Goal: Information Seeking & Learning: Find specific fact

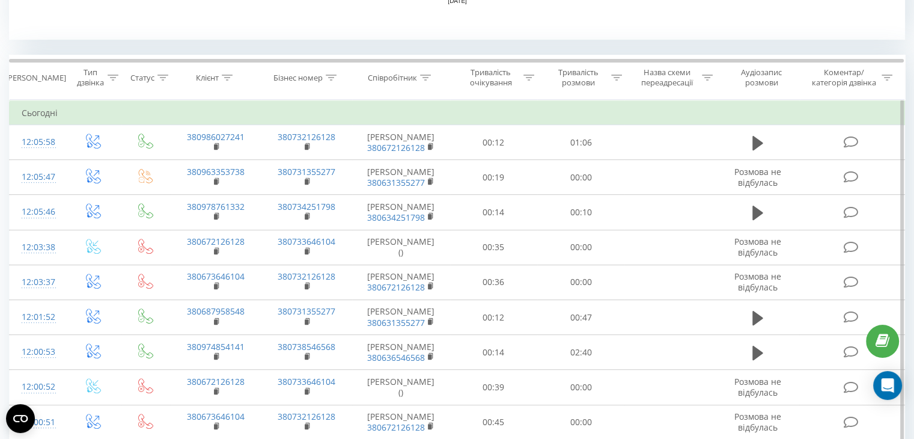
scroll to position [464, 0]
click at [431, 74] on div "Співробітник" at bounding box center [401, 78] width 98 height 10
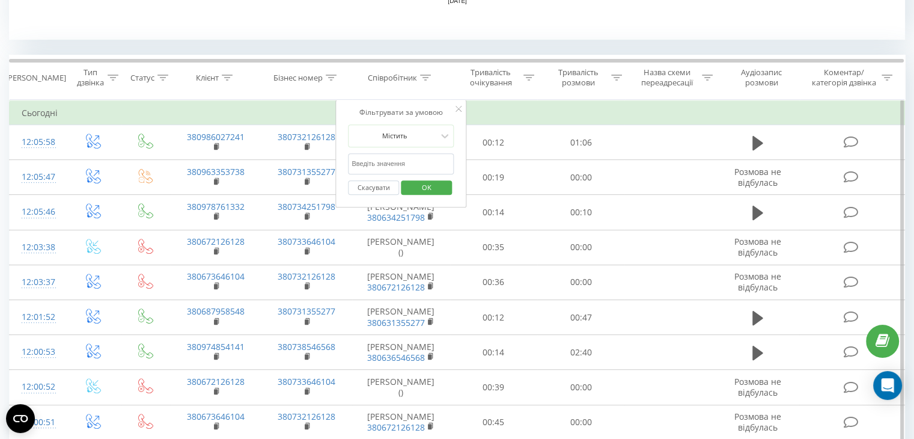
click at [396, 165] on input "text" at bounding box center [401, 163] width 106 height 21
type input "Інна"
click at [434, 191] on span "OK" at bounding box center [427, 187] width 34 height 19
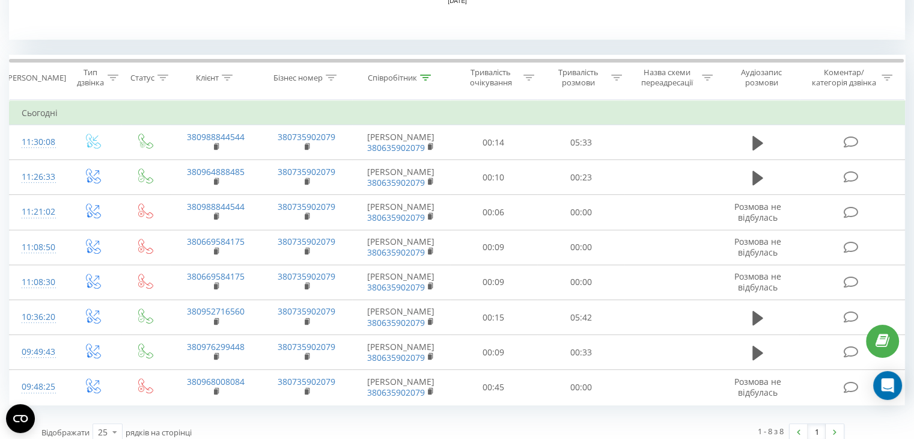
scroll to position [473, 0]
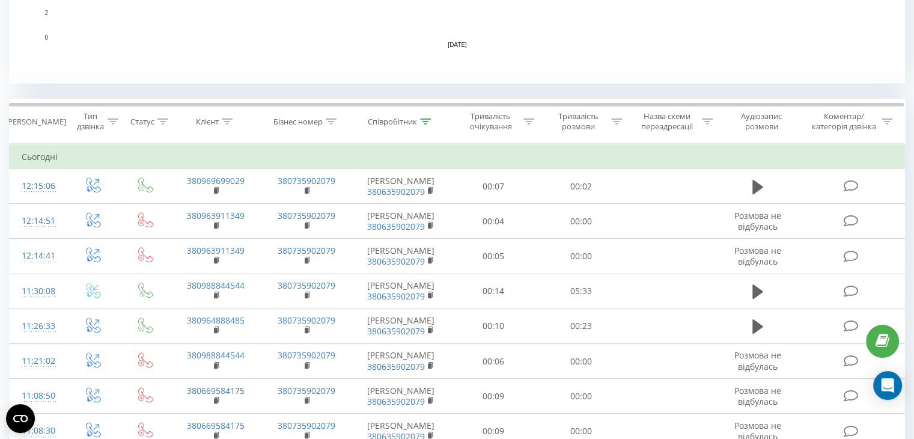
scroll to position [381, 0]
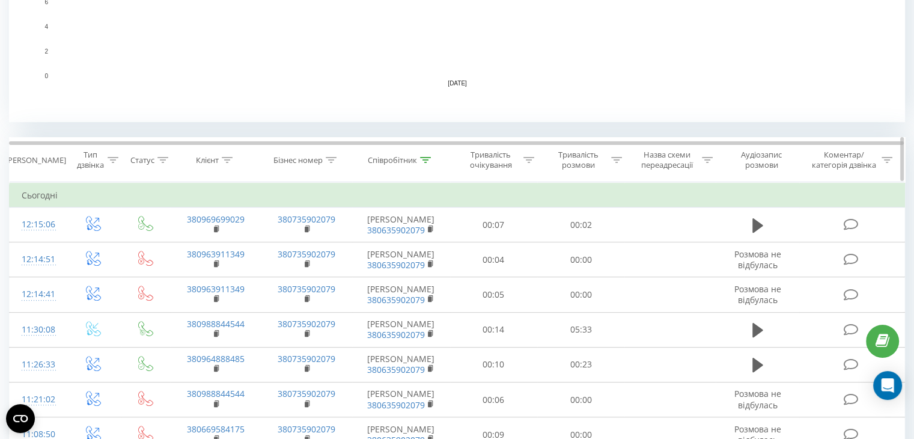
click at [428, 158] on icon at bounding box center [425, 160] width 11 height 6
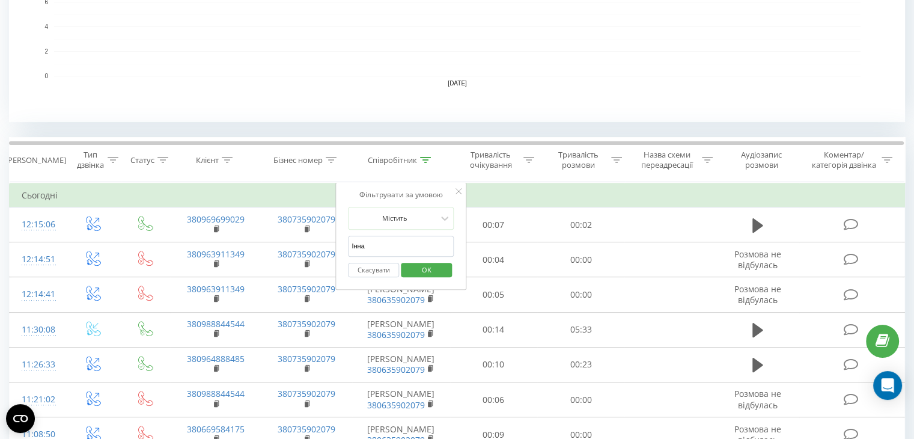
click at [387, 243] on input "Інна" at bounding box center [401, 245] width 106 height 21
click at [430, 273] on span "OK" at bounding box center [427, 269] width 34 height 19
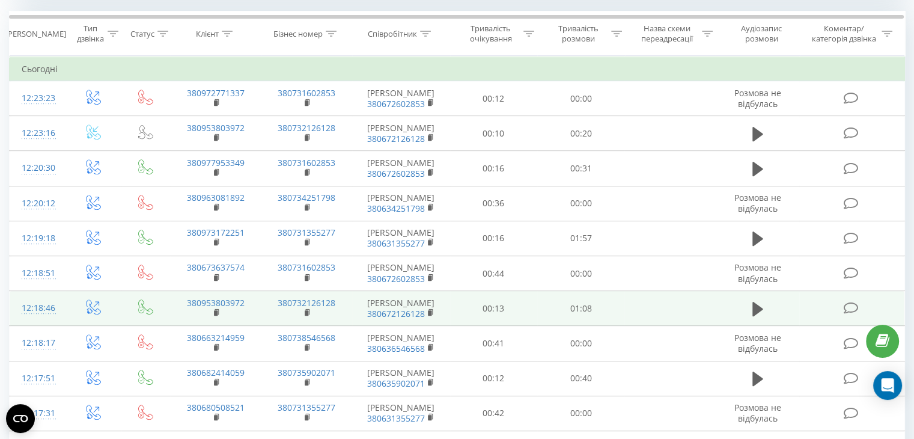
scroll to position [482, 0]
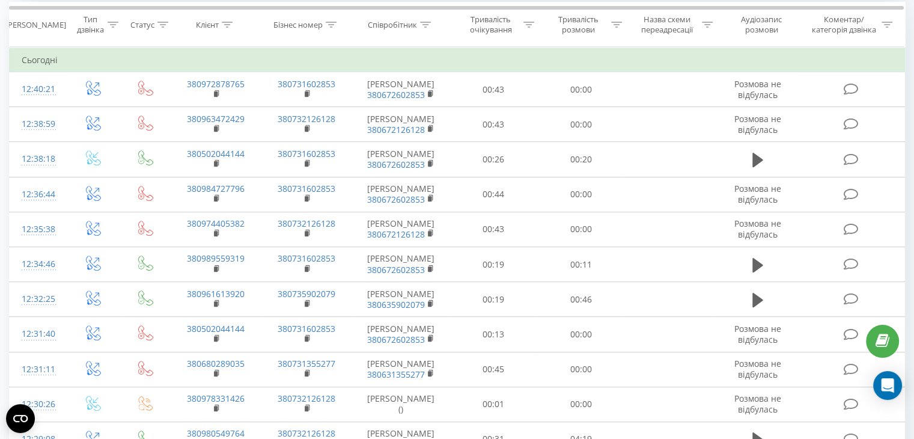
scroll to position [524, 0]
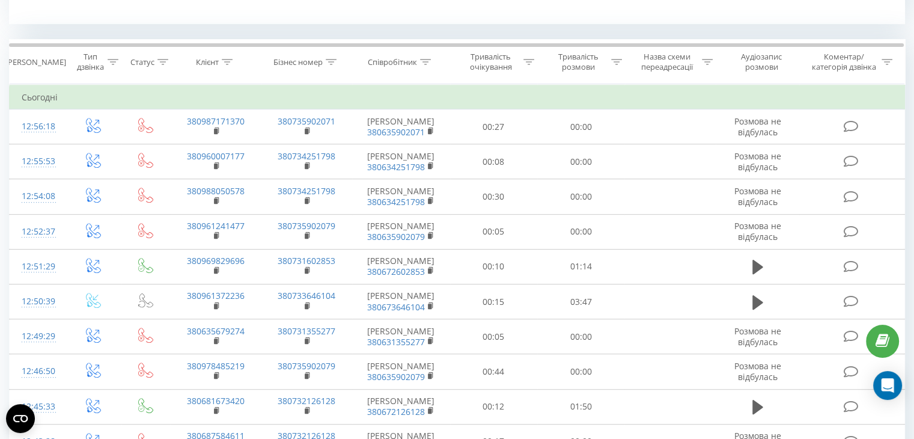
scroll to position [481, 0]
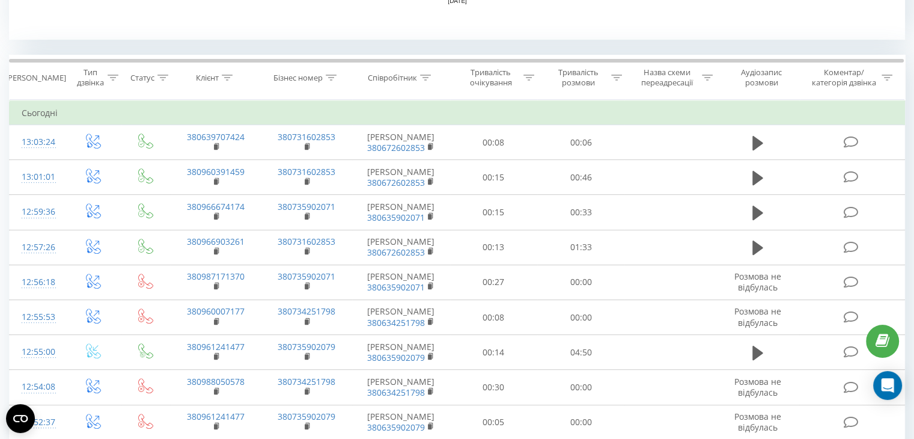
scroll to position [494, 0]
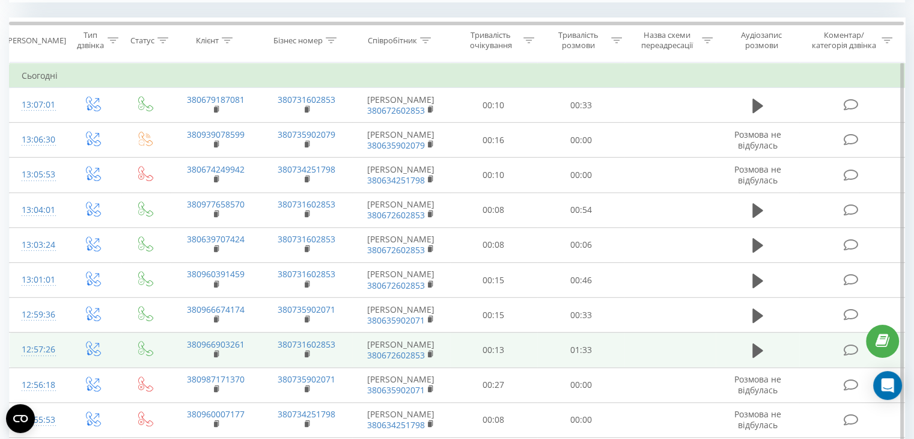
scroll to position [505, 0]
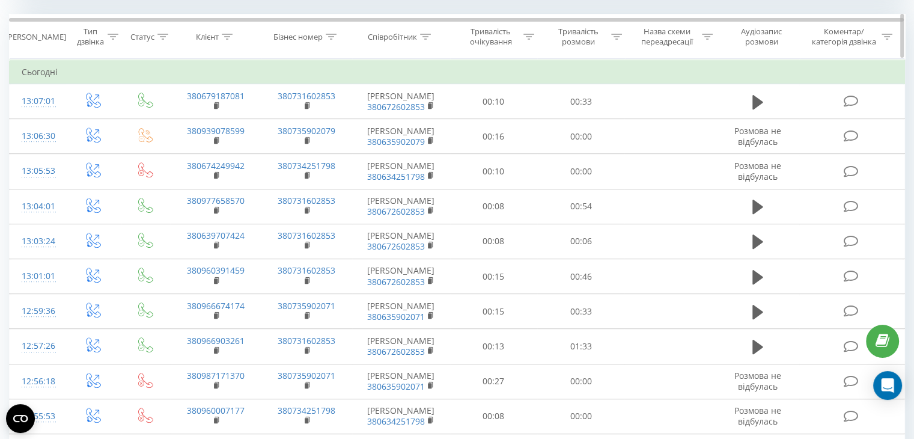
click at [415, 32] on div "Співробітник" at bounding box center [392, 37] width 49 height 10
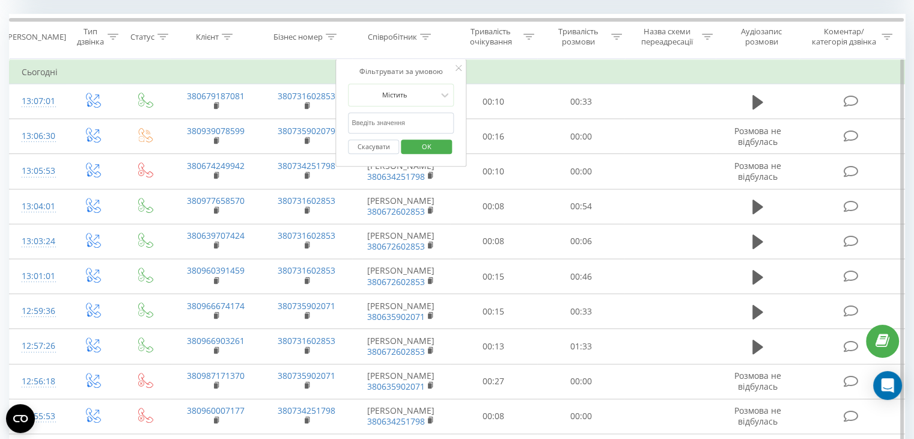
click at [381, 120] on input "text" at bounding box center [401, 122] width 106 height 21
type input "кост"
click at [428, 141] on span "OK" at bounding box center [427, 146] width 34 height 19
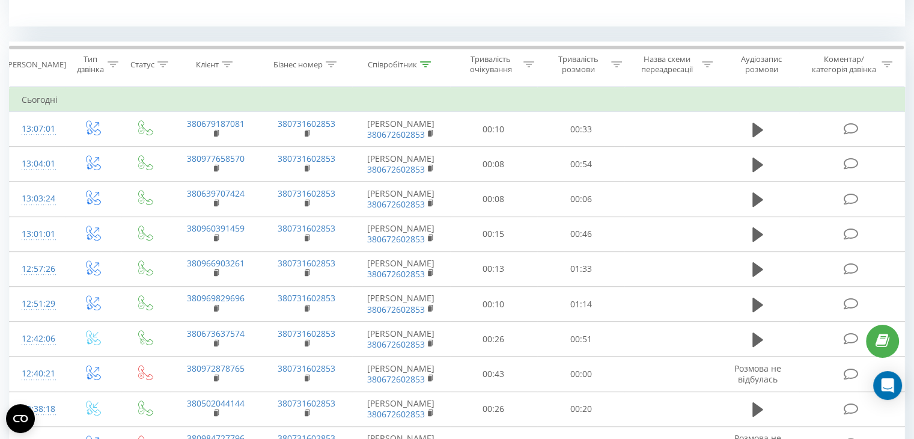
scroll to position [470, 0]
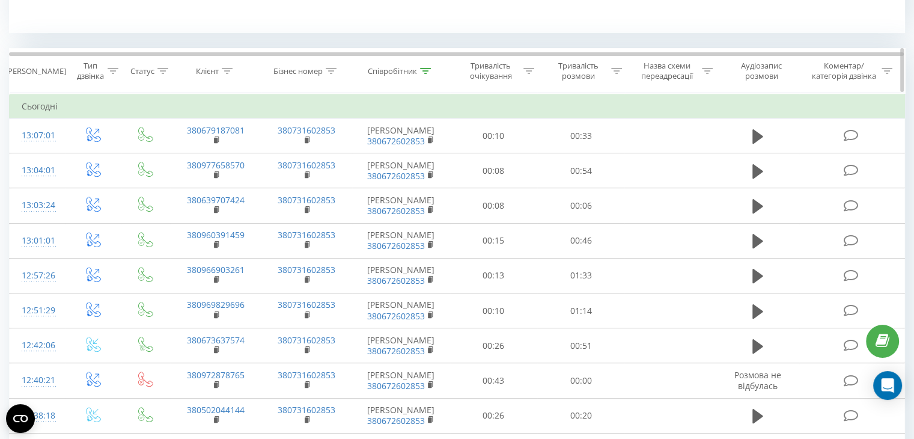
click at [420, 68] on icon at bounding box center [425, 71] width 11 height 6
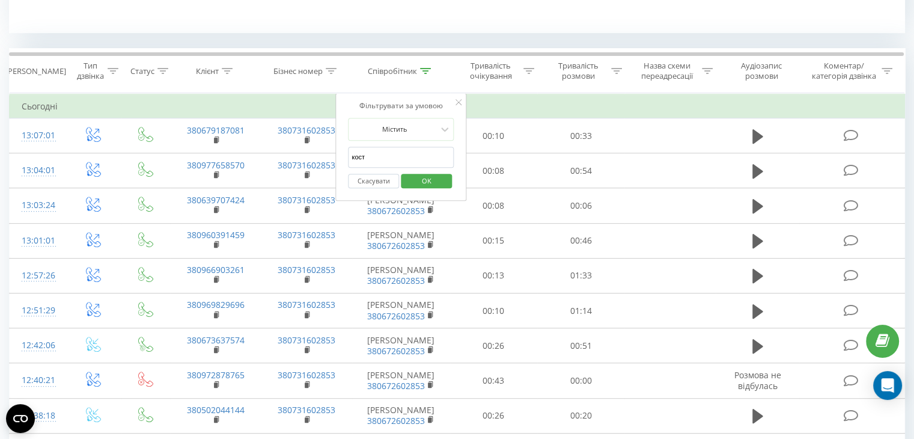
click at [380, 160] on input "кост" at bounding box center [401, 157] width 106 height 21
type input "Інна"
click at [440, 177] on span "OK" at bounding box center [427, 180] width 34 height 19
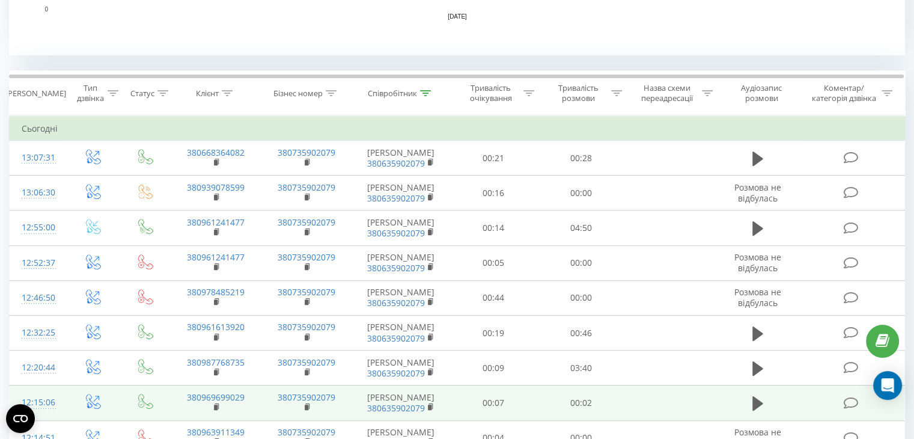
scroll to position [449, 0]
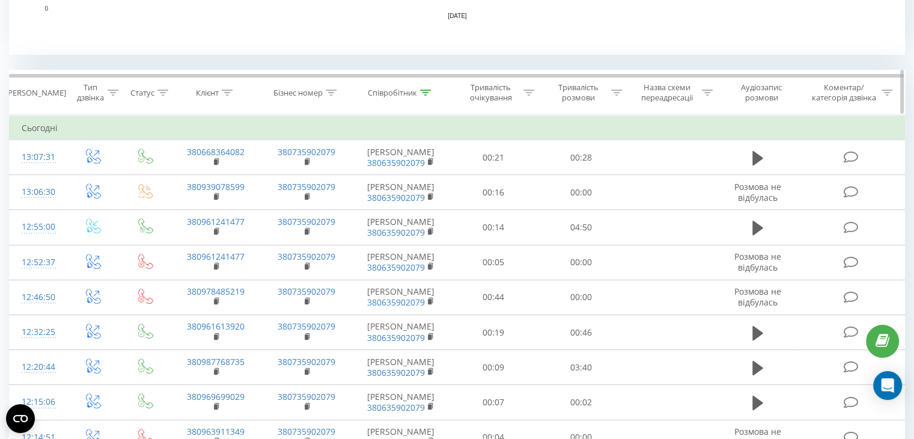
click at [419, 91] on div "Співробітник" at bounding box center [399, 93] width 63 height 10
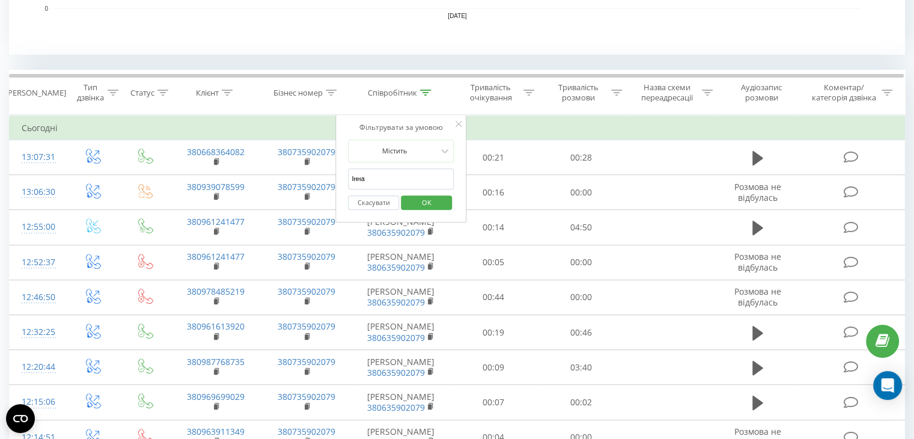
click at [383, 183] on input "Інна" at bounding box center [401, 178] width 106 height 21
type input "меліх"
click at [422, 201] on span "OK" at bounding box center [427, 202] width 34 height 19
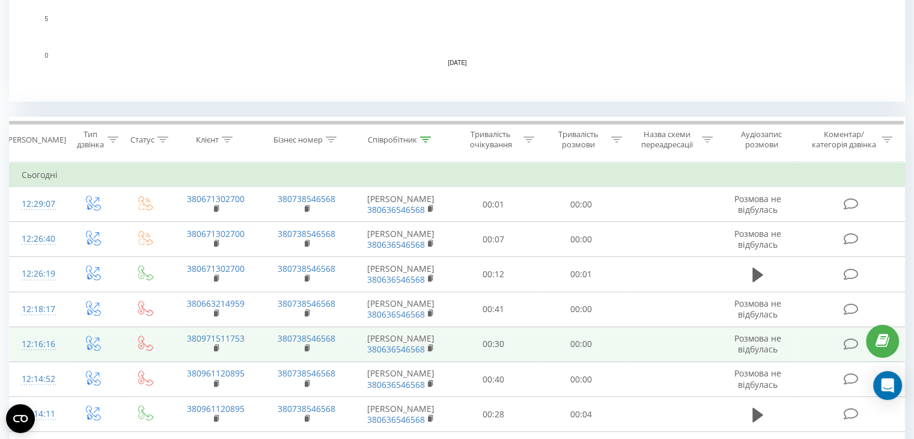
scroll to position [400, 0]
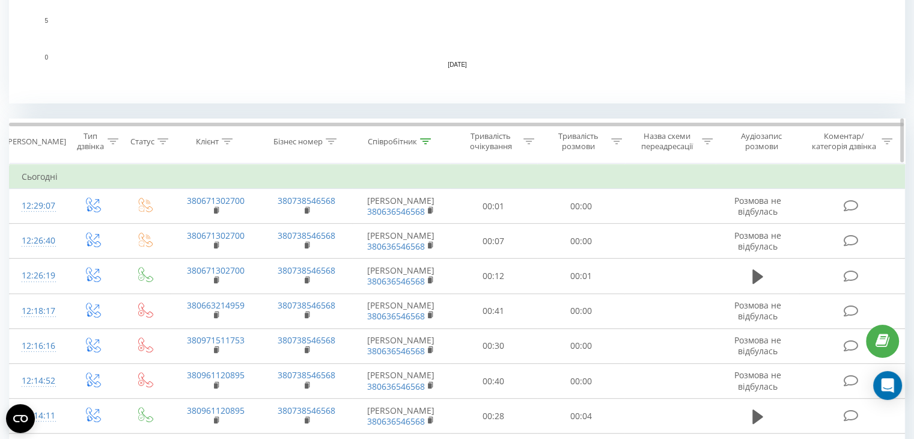
click at [410, 136] on div "Співробітник" at bounding box center [392, 141] width 49 height 10
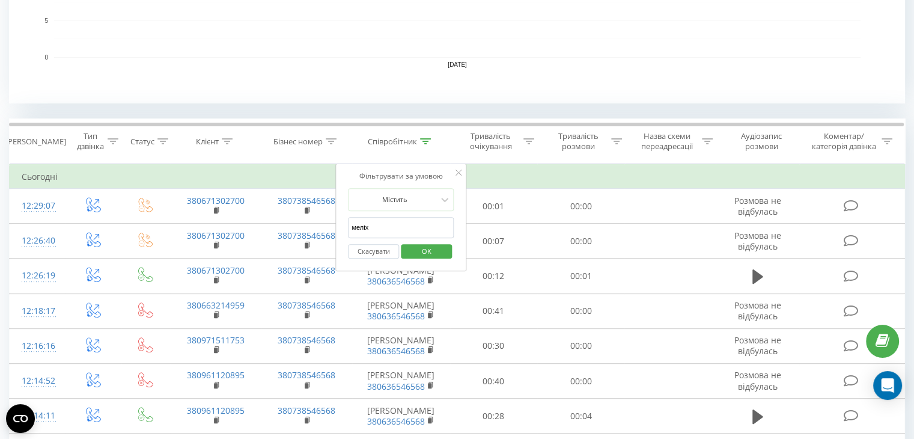
click at [407, 222] on input "меліх" at bounding box center [401, 227] width 106 height 21
click at [420, 241] on span "OK" at bounding box center [427, 250] width 34 height 19
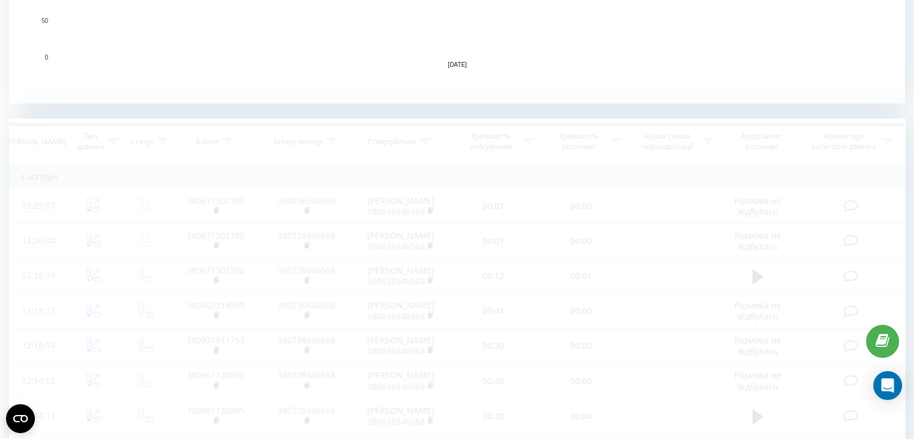
scroll to position [569, 0]
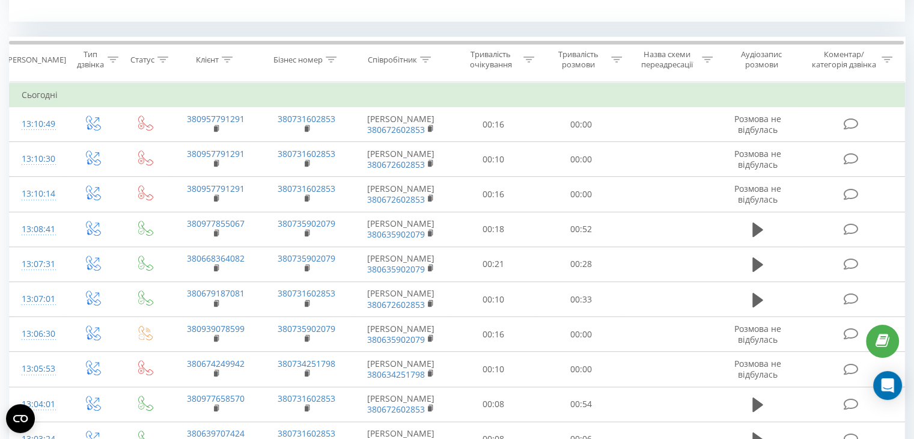
scroll to position [483, 0]
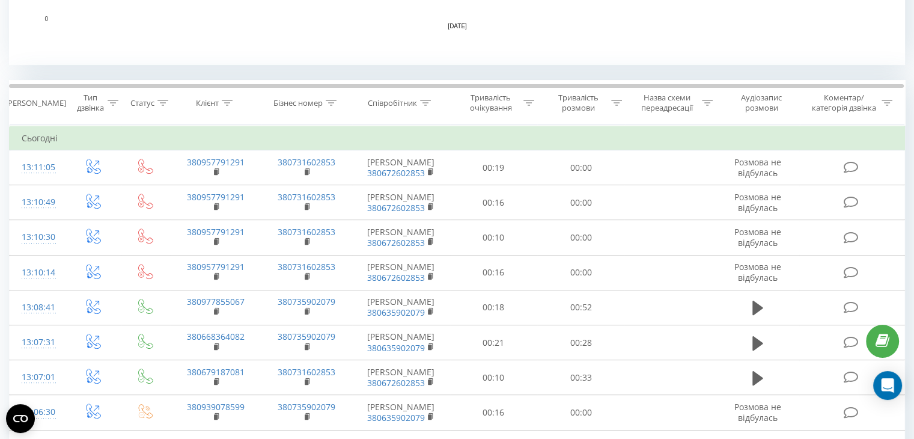
scroll to position [437, 0]
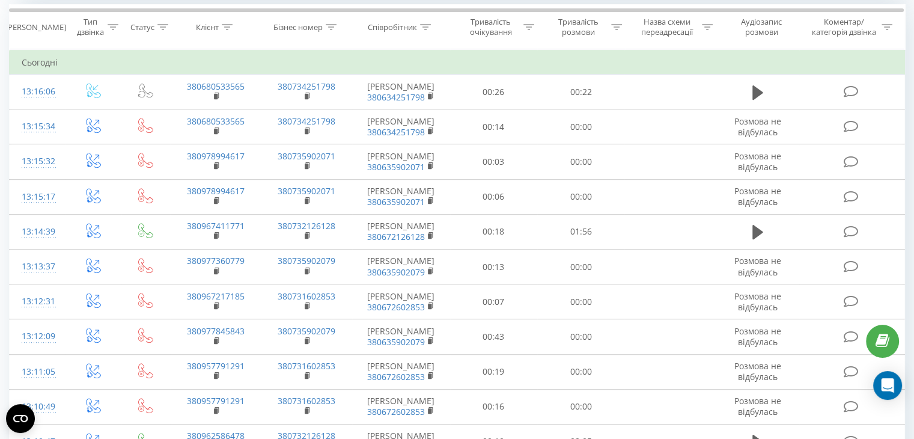
scroll to position [490, 0]
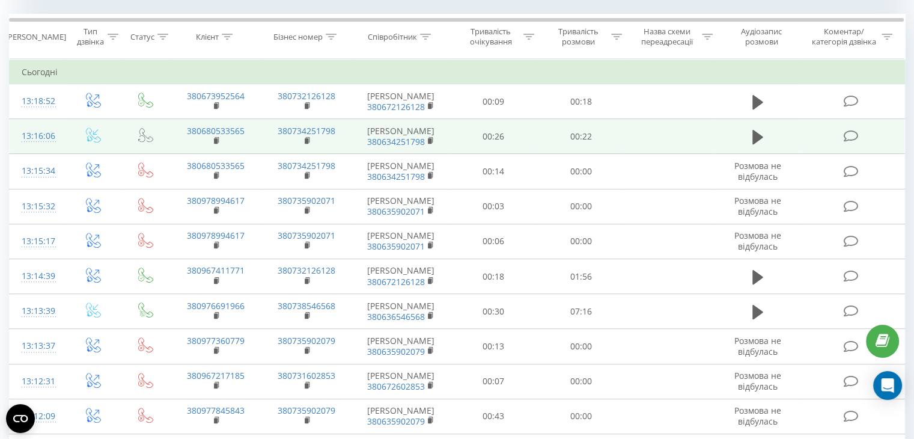
scroll to position [446, 0]
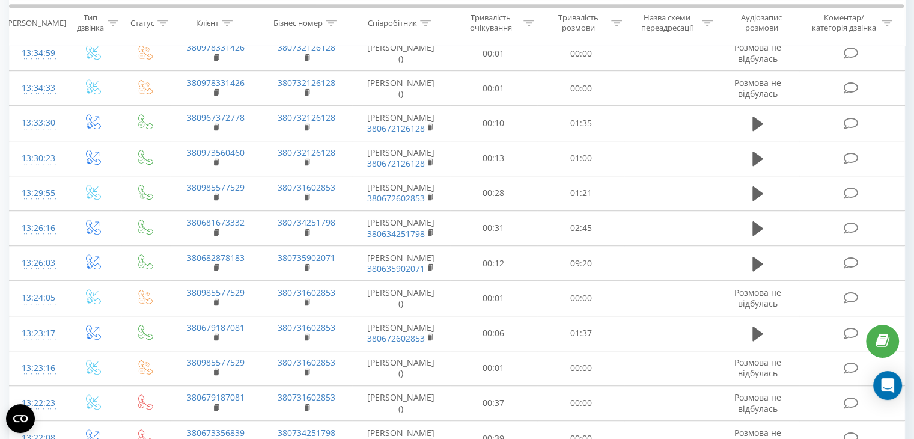
scroll to position [742, 0]
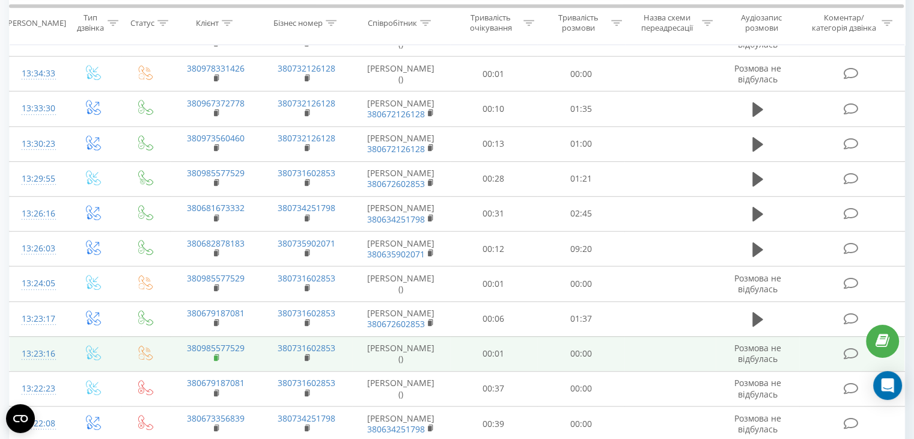
click at [218, 354] on icon at bounding box center [216, 356] width 4 height 5
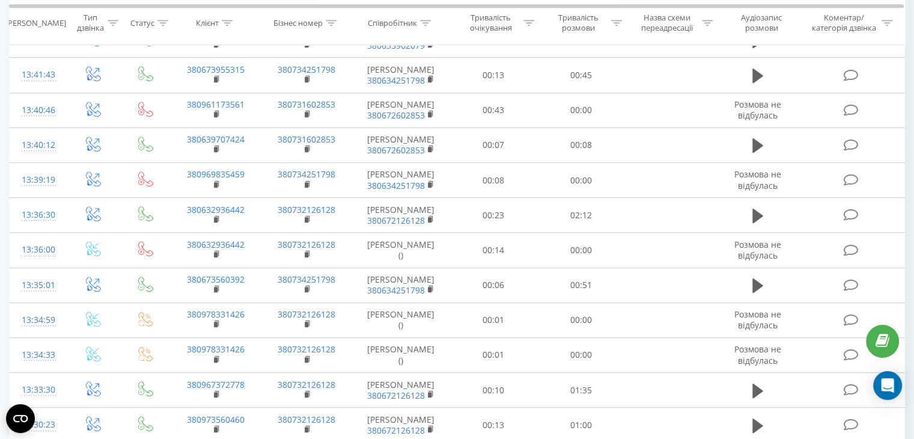
scroll to position [603, 0]
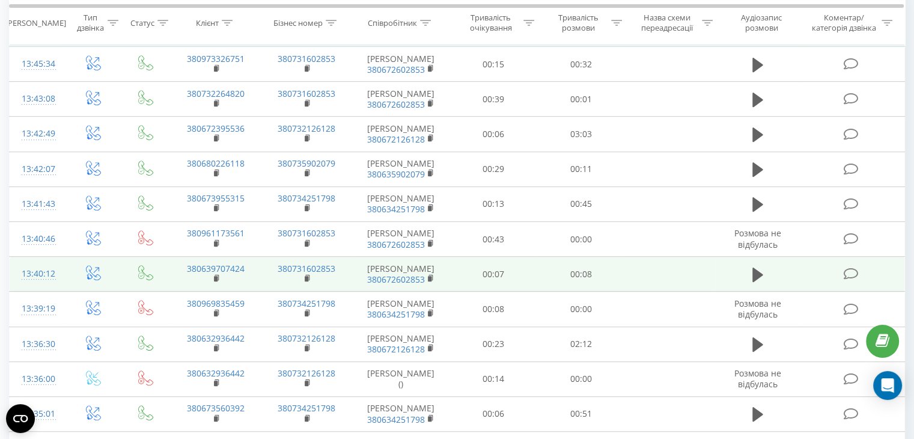
scroll to position [925, 0]
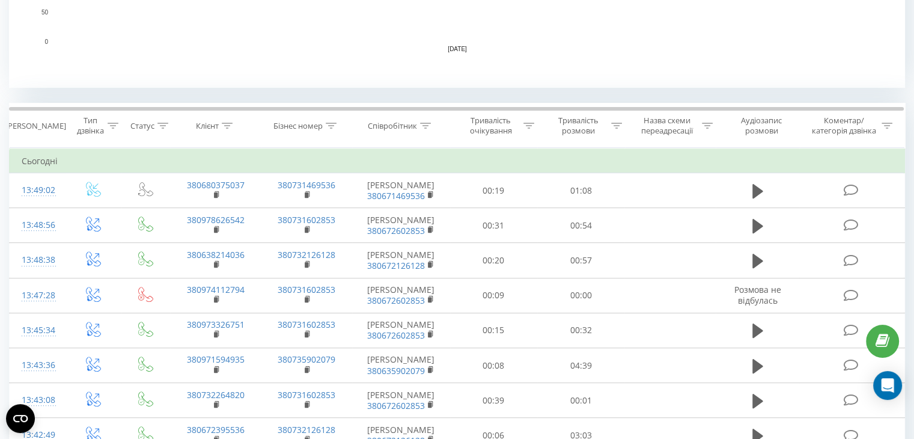
scroll to position [418, 0]
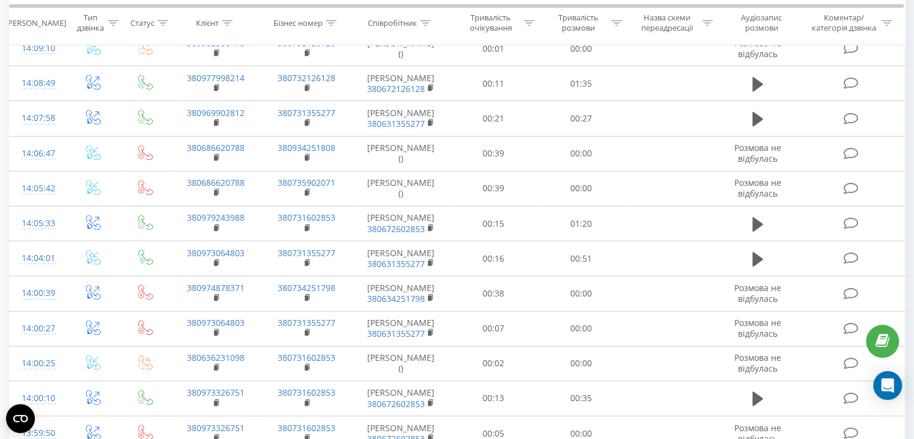
scroll to position [560, 0]
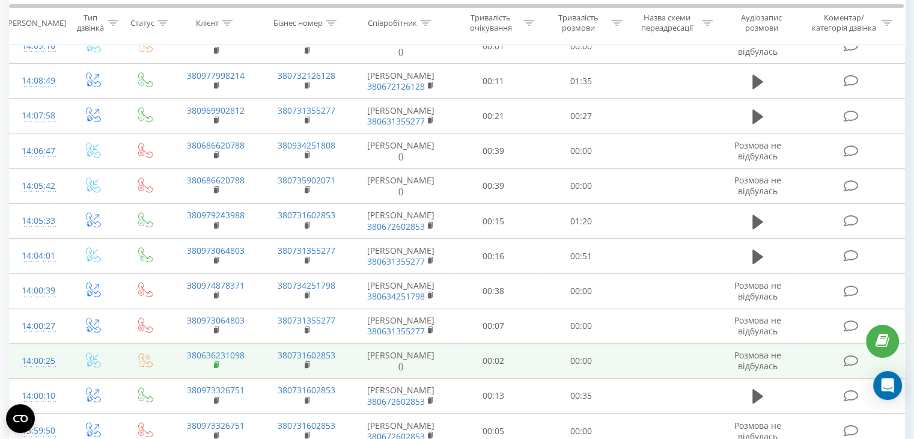
click at [215, 362] on rect at bounding box center [216, 364] width 4 height 5
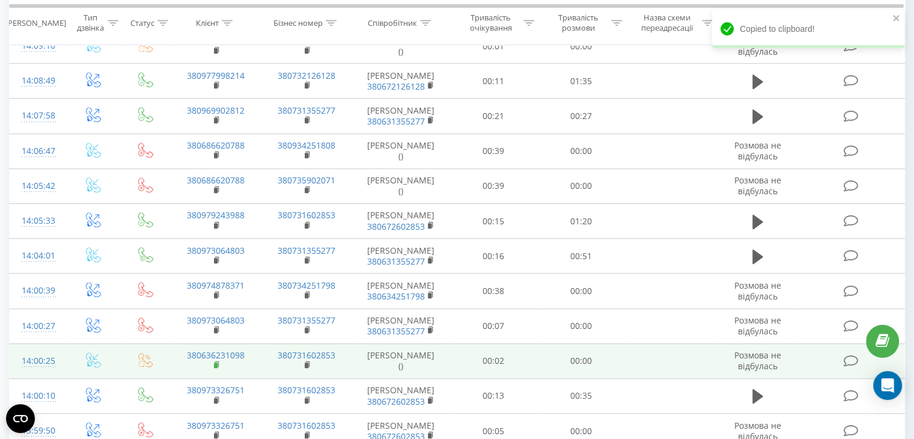
click at [215, 362] on rect at bounding box center [216, 364] width 4 height 5
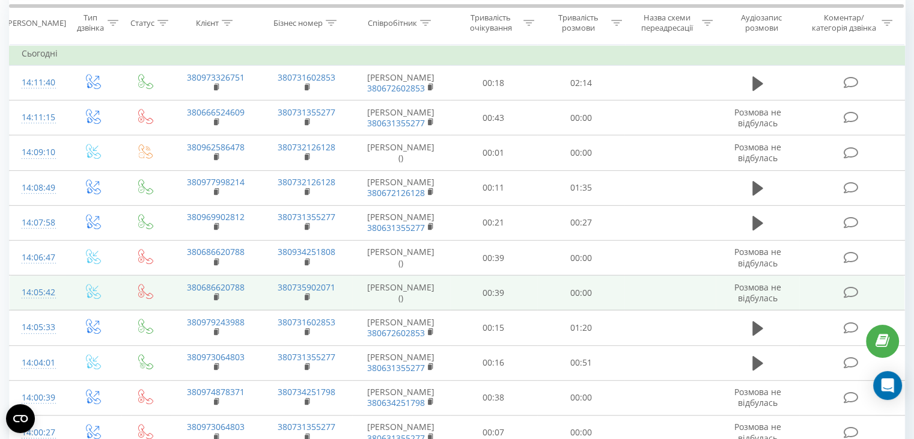
scroll to position [524, 0]
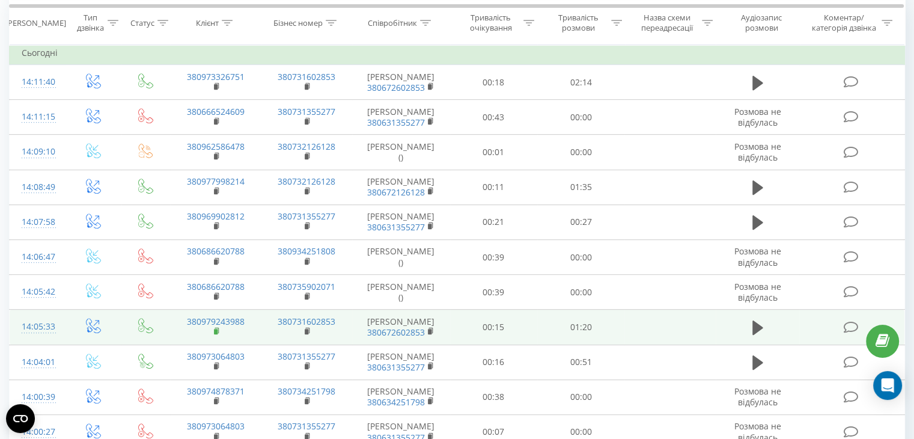
click at [216, 329] on rect at bounding box center [216, 331] width 4 height 5
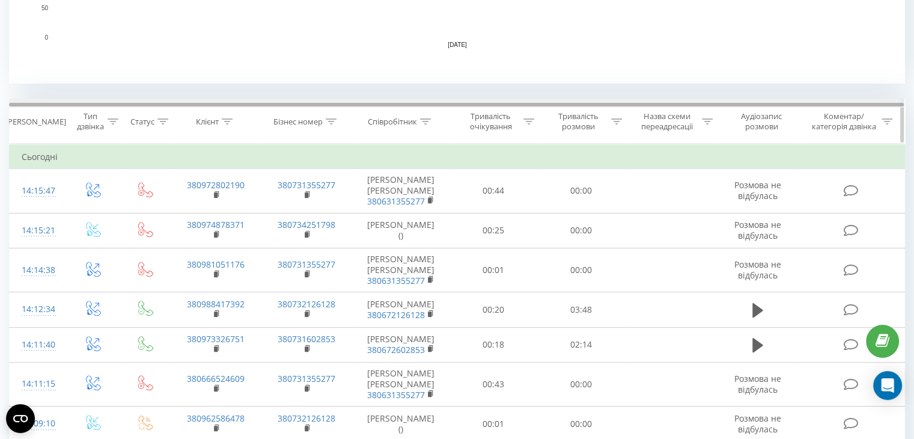
scroll to position [418, 0]
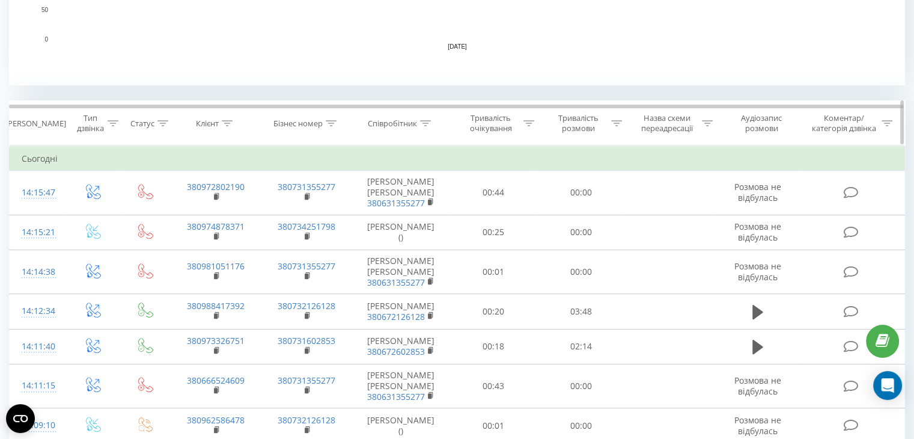
click at [420, 121] on icon at bounding box center [425, 123] width 11 height 6
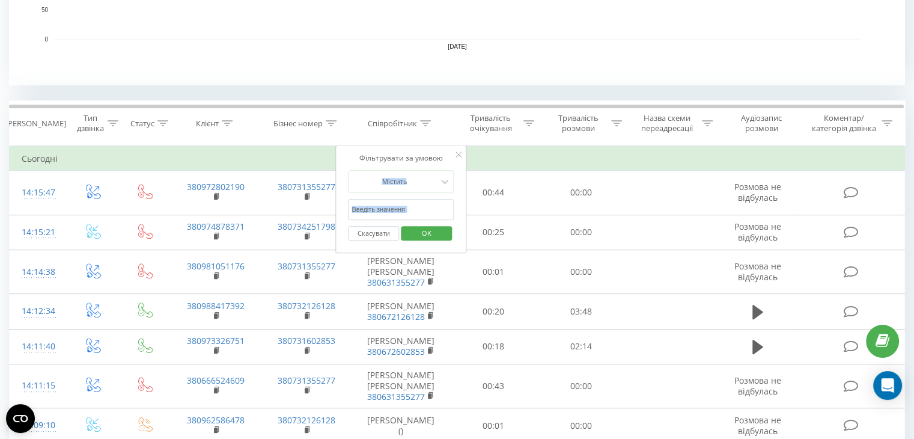
click at [381, 213] on form "Містить Скасувати OK" at bounding box center [401, 208] width 106 height 77
click at [381, 213] on input "text" at bounding box center [401, 209] width 106 height 21
type input "Інна"
click at [431, 235] on span "OK" at bounding box center [427, 232] width 34 height 19
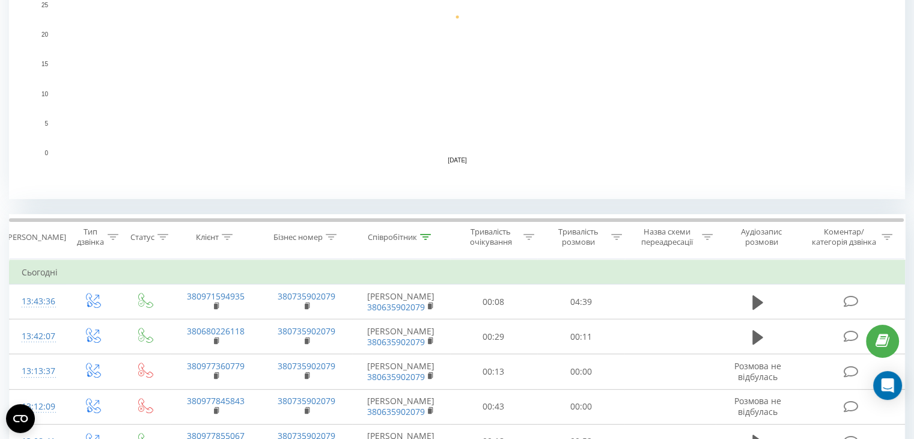
scroll to position [360, 0]
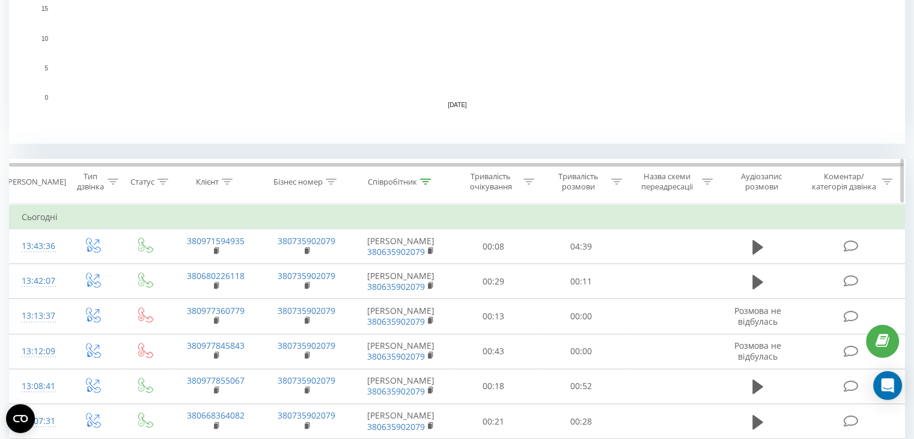
click at [424, 177] on div at bounding box center [425, 182] width 11 height 10
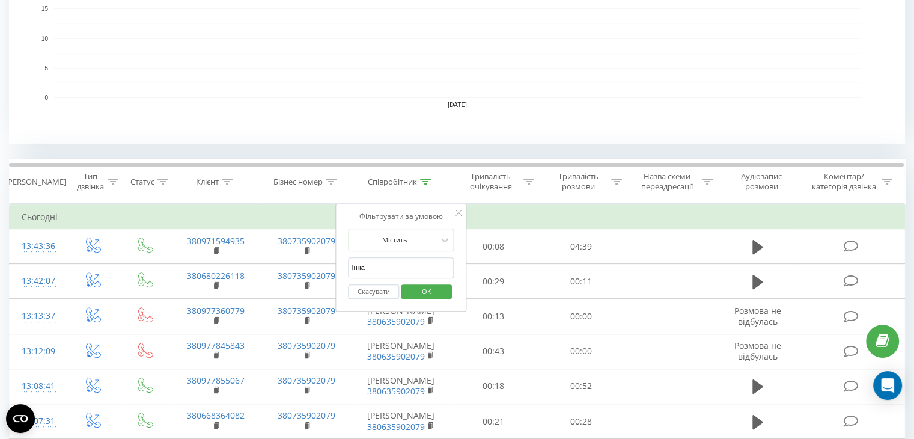
click at [397, 260] on input "Інна" at bounding box center [401, 267] width 106 height 21
click at [422, 288] on span "OK" at bounding box center [427, 291] width 34 height 19
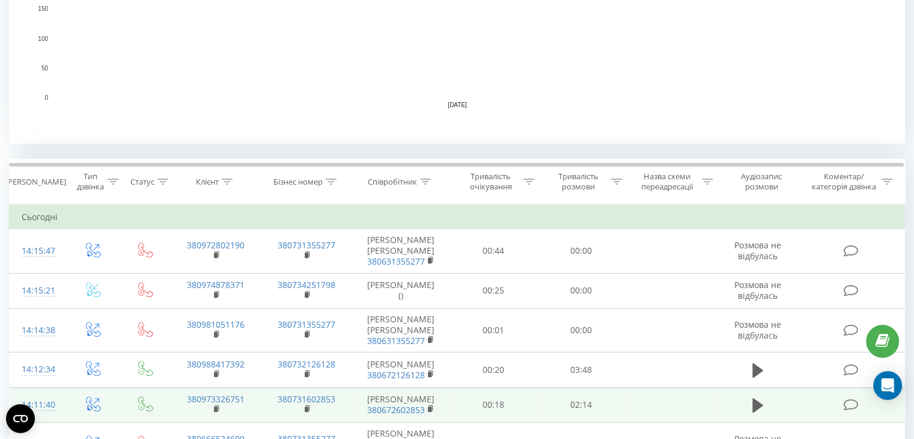
scroll to position [529, 0]
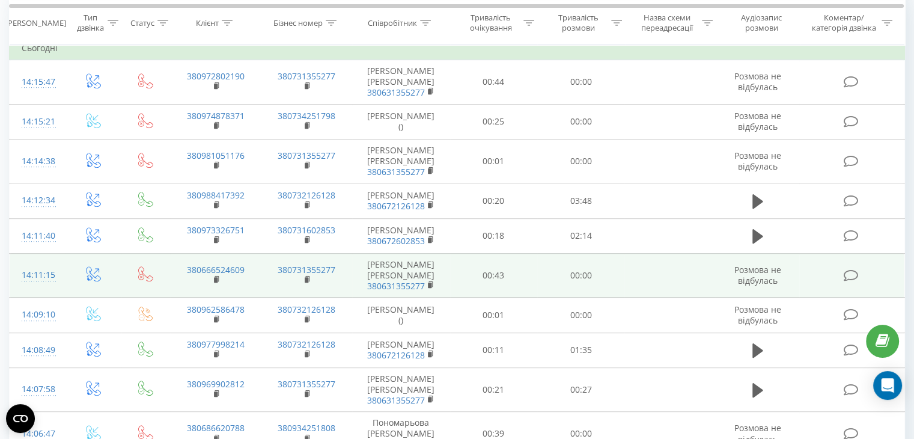
click at [419, 253] on td "Ящук Андрій 380631355277" at bounding box center [401, 275] width 98 height 44
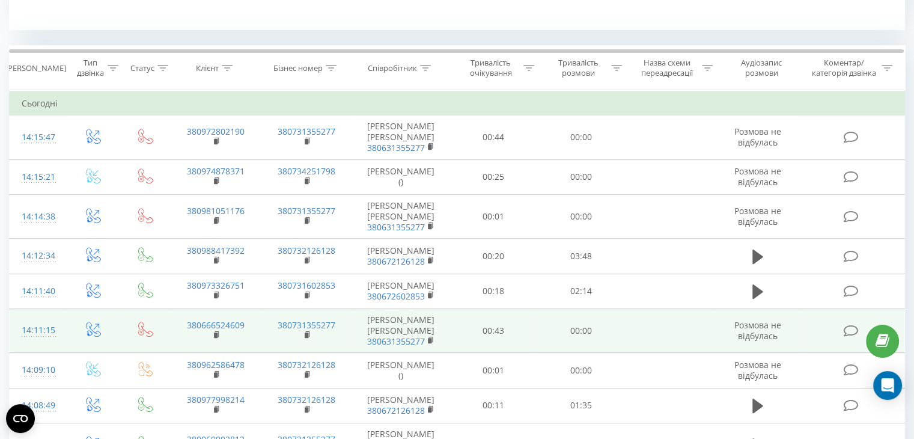
scroll to position [473, 0]
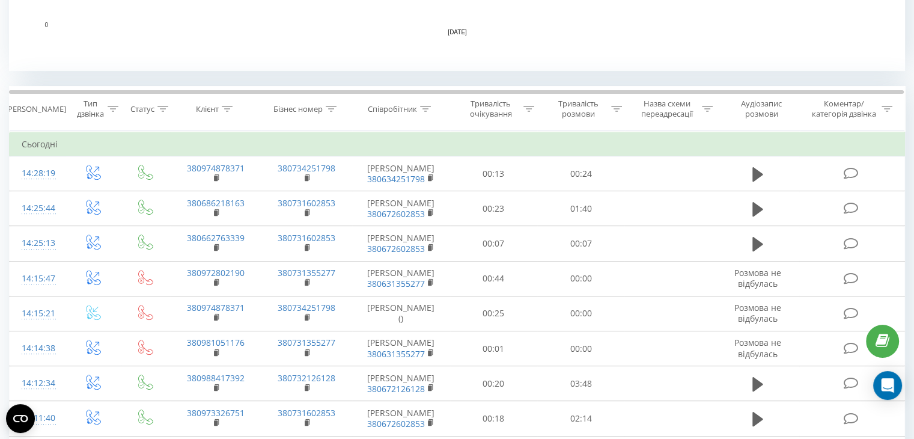
scroll to position [432, 0]
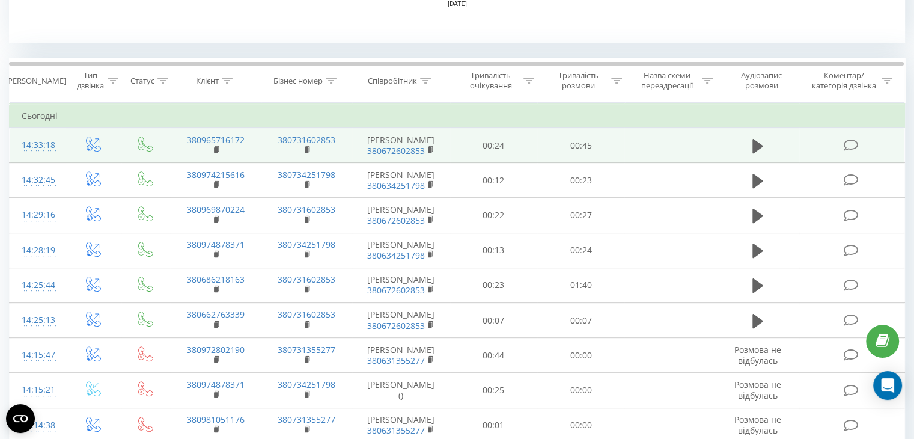
scroll to position [460, 0]
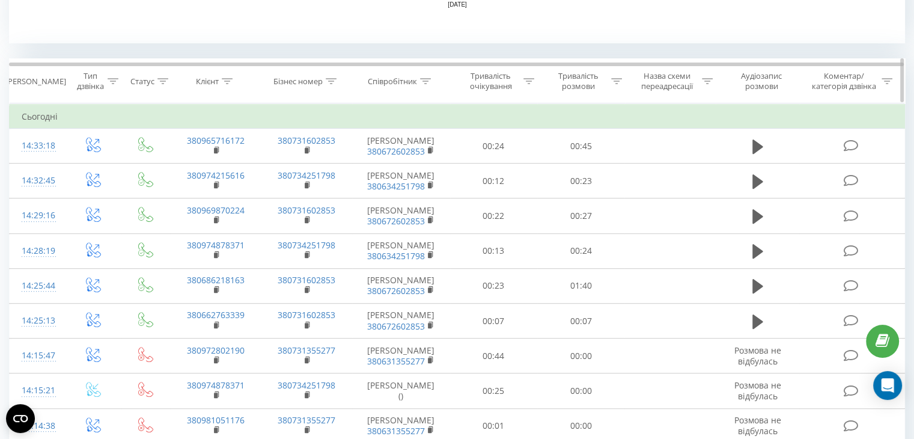
click at [421, 76] on div at bounding box center [425, 81] width 11 height 10
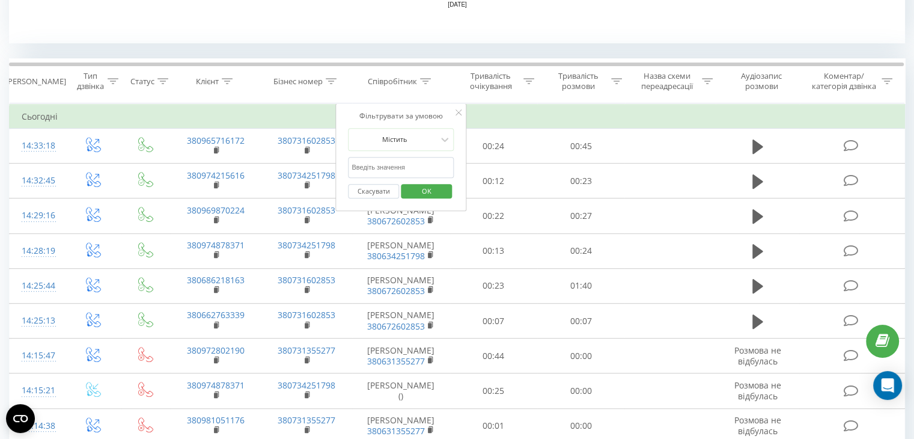
click at [373, 169] on input "text" at bounding box center [401, 167] width 106 height 21
type input "кост"
click at [429, 189] on span "OK" at bounding box center [427, 190] width 34 height 19
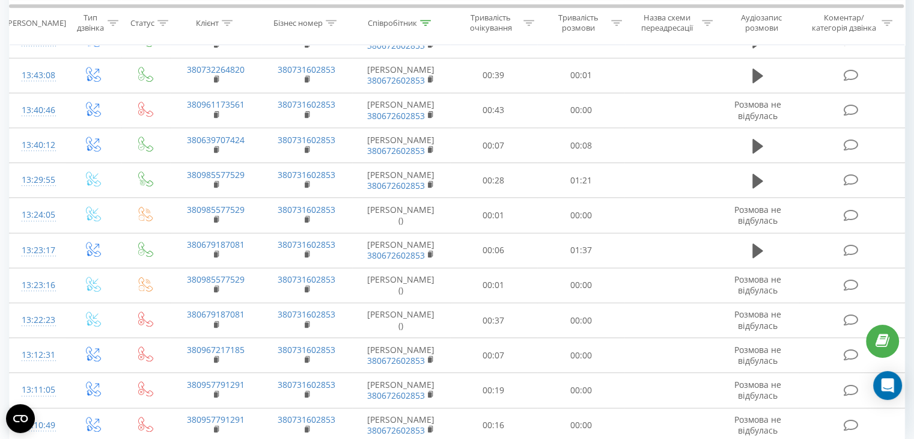
scroll to position [1066, 0]
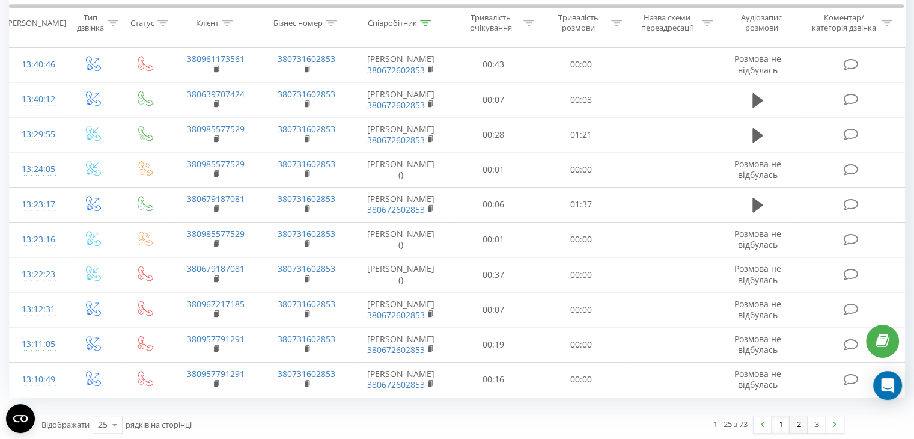
click at [792, 421] on link "2" at bounding box center [798, 424] width 18 height 17
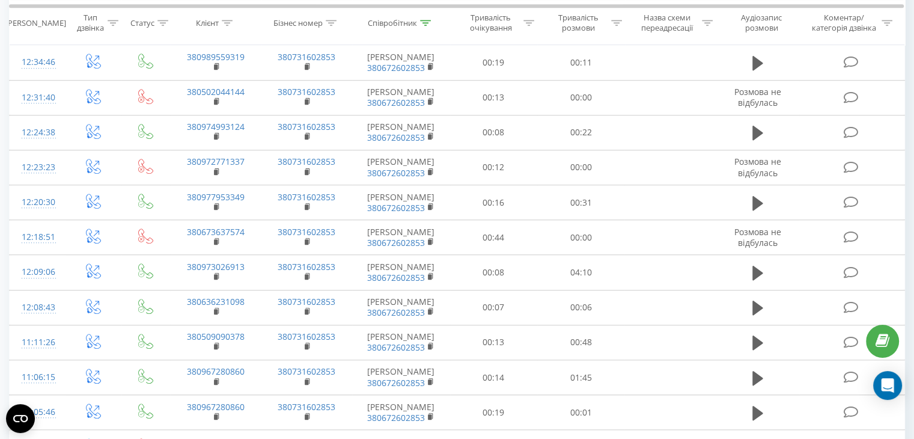
scroll to position [1066, 0]
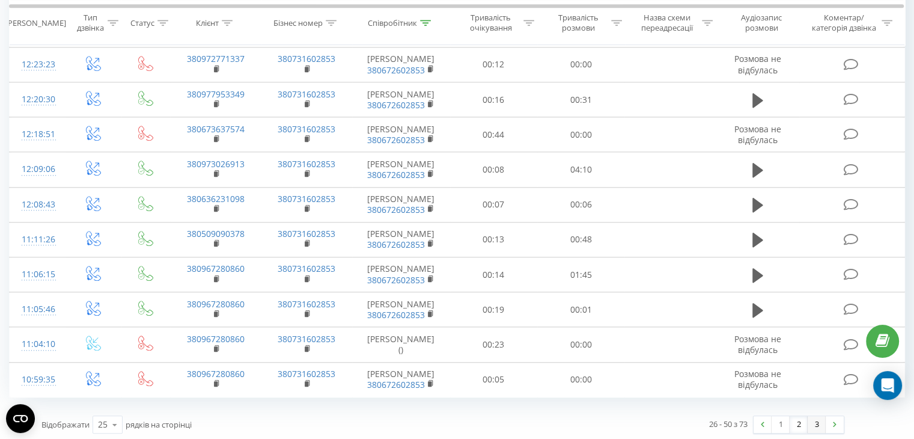
click at [815, 421] on link "3" at bounding box center [816, 424] width 18 height 17
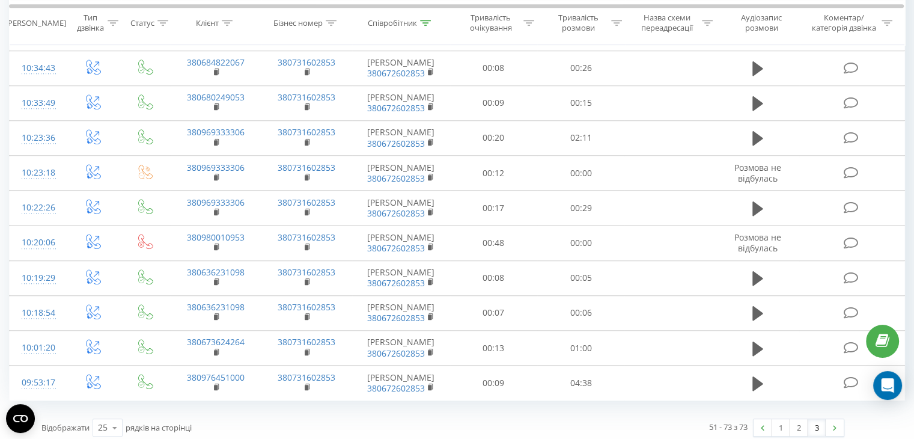
scroll to position [996, 0]
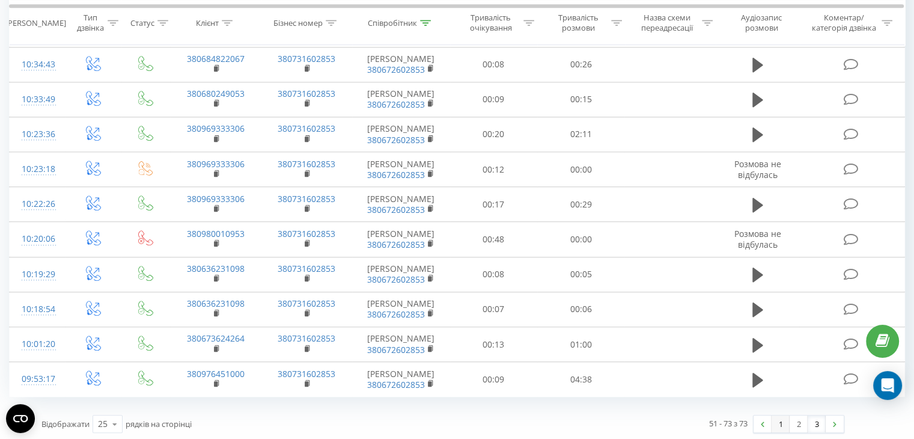
click at [778, 416] on link "1" at bounding box center [780, 423] width 18 height 17
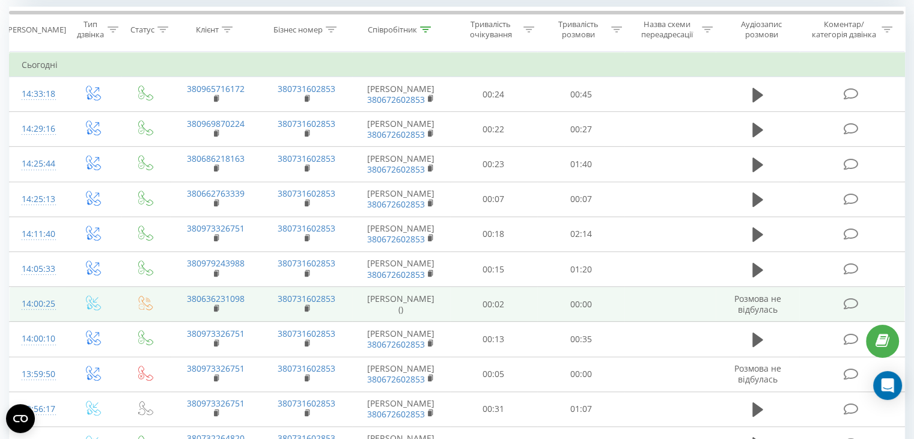
scroll to position [512, 0]
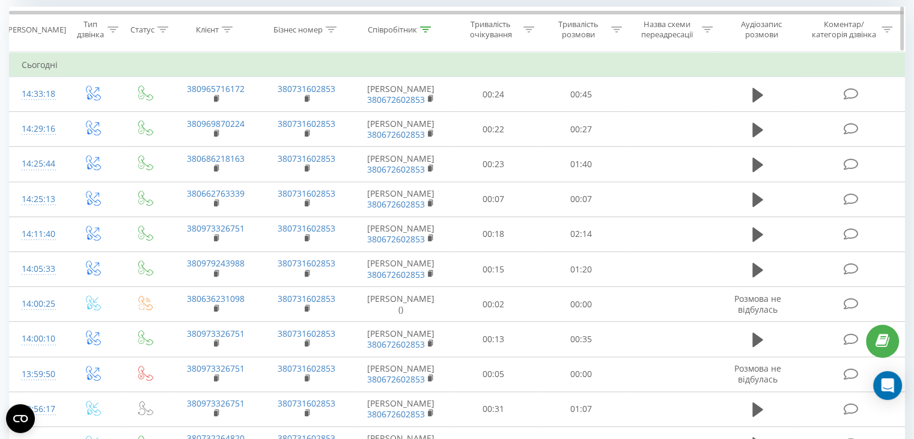
click at [419, 33] on div "Співробітник" at bounding box center [399, 30] width 63 height 10
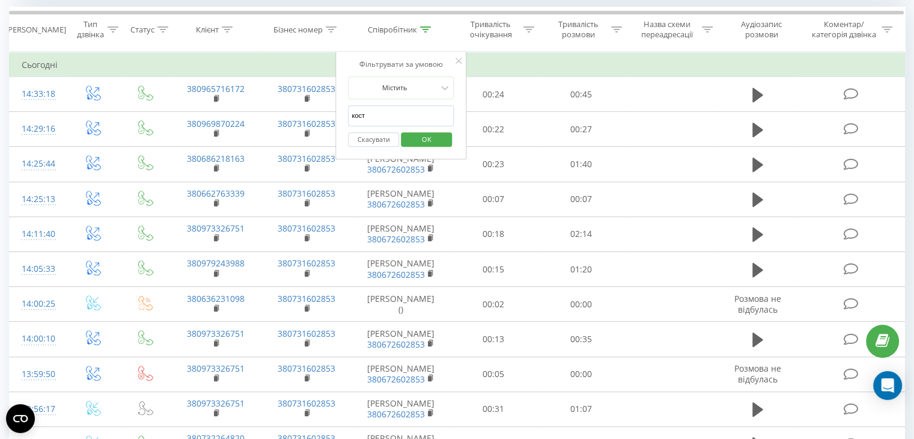
click at [398, 111] on input "кост" at bounding box center [401, 115] width 106 height 21
click at [413, 137] on span "OK" at bounding box center [427, 139] width 34 height 19
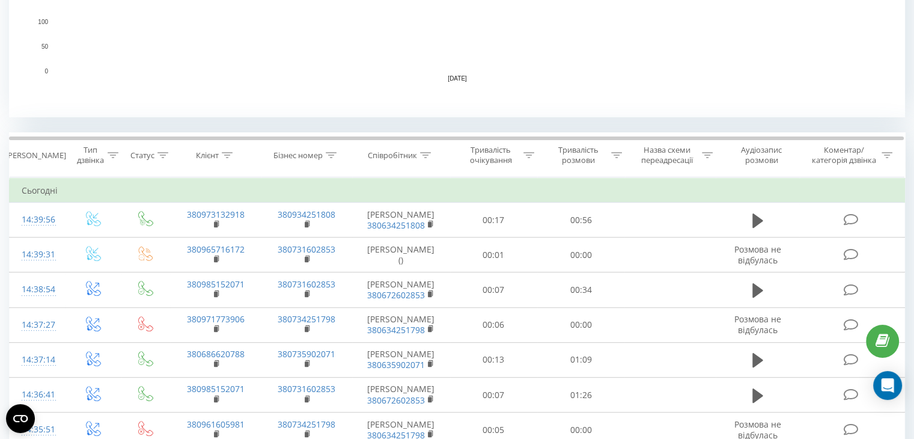
scroll to position [390, 0]
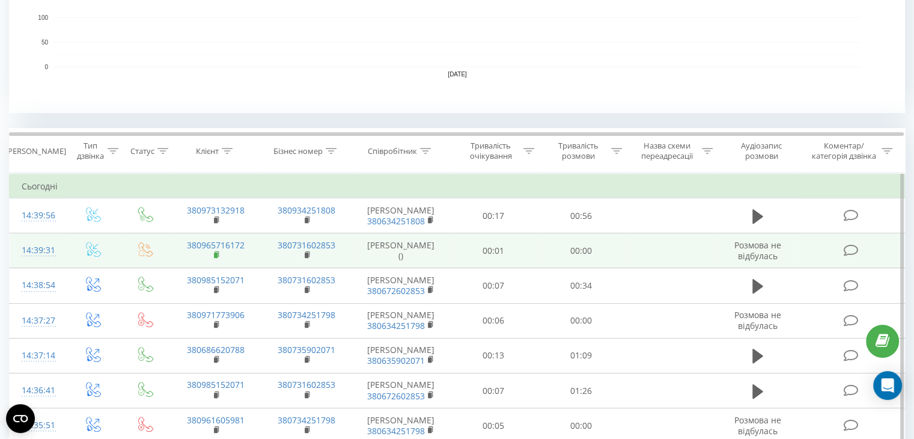
click at [217, 259] on icon at bounding box center [217, 254] width 7 height 8
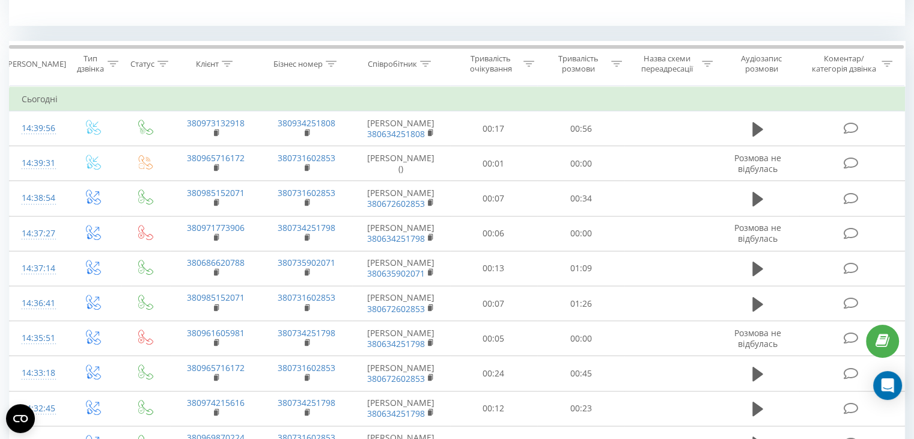
scroll to position [447, 0]
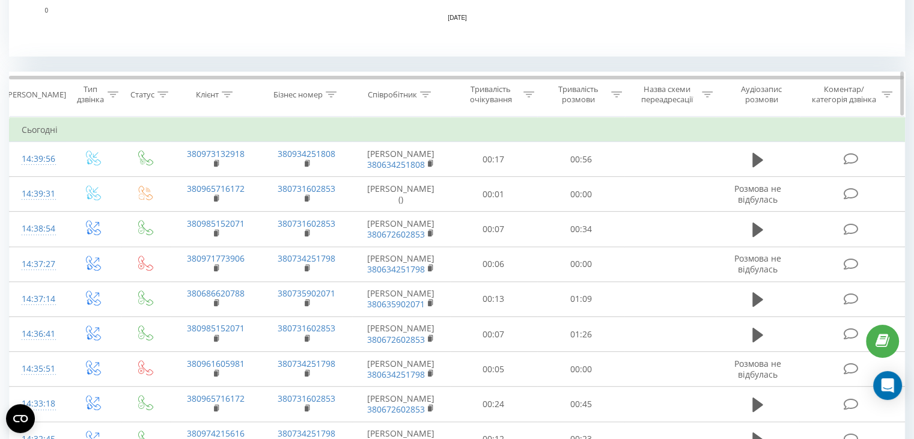
click at [423, 99] on th "Співробітник" at bounding box center [401, 94] width 98 height 44
click at [428, 93] on icon at bounding box center [425, 94] width 11 height 6
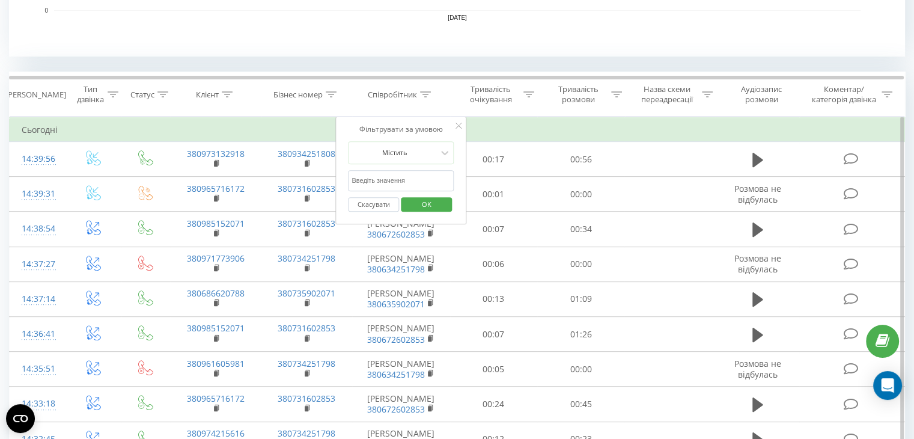
click at [386, 174] on input "text" at bounding box center [401, 180] width 106 height 21
type input "кост"
click at [439, 198] on span "OK" at bounding box center [427, 204] width 34 height 19
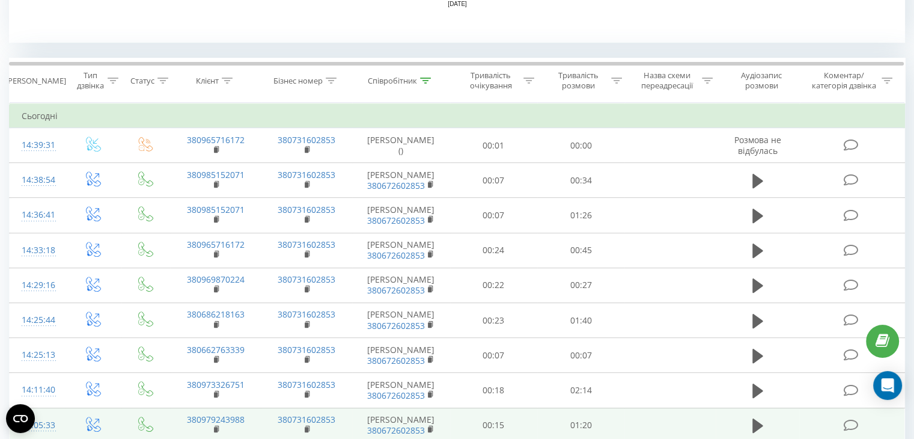
scroll to position [442, 0]
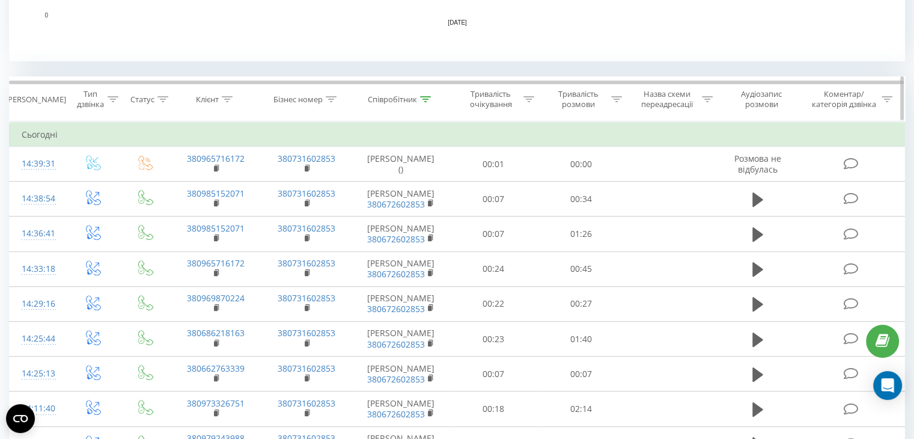
click at [419, 98] on div "Співробітник" at bounding box center [399, 99] width 63 height 10
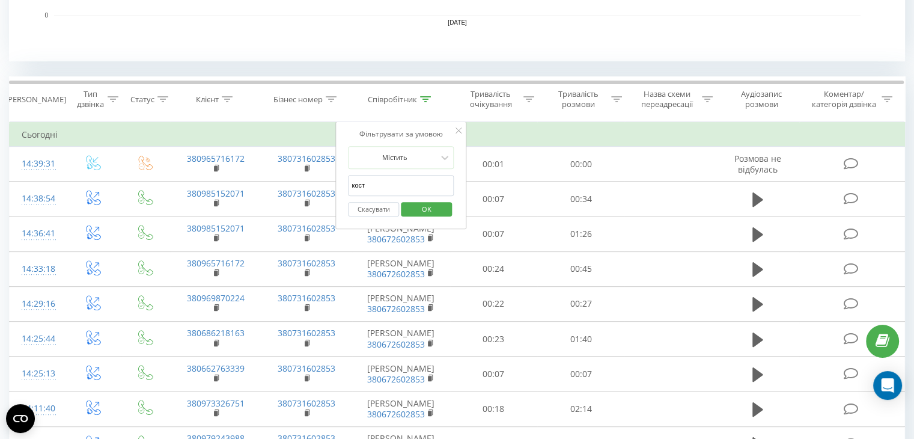
click at [379, 185] on input "кост" at bounding box center [401, 185] width 106 height 21
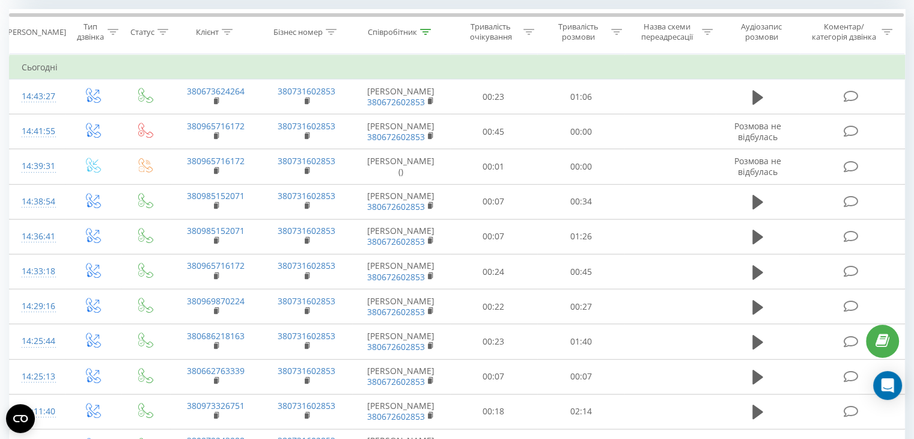
scroll to position [502, 0]
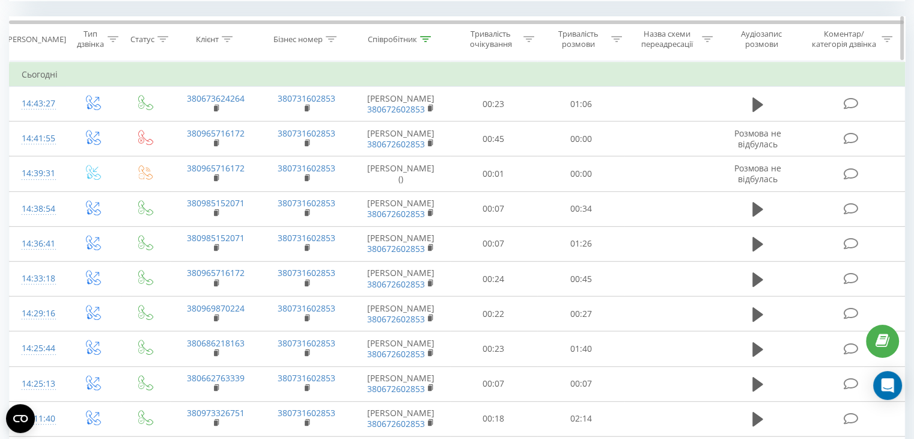
click at [428, 39] on icon at bounding box center [425, 39] width 11 height 6
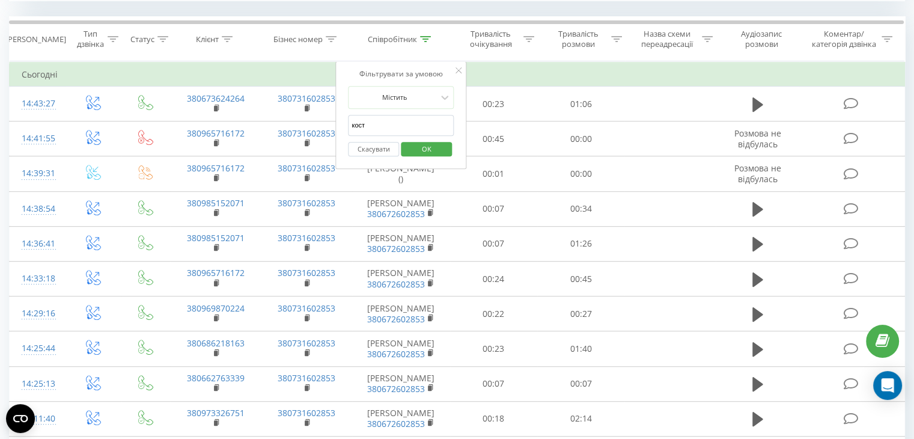
click at [394, 116] on input "кост" at bounding box center [401, 125] width 106 height 21
click at [415, 150] on span "OK" at bounding box center [427, 148] width 34 height 19
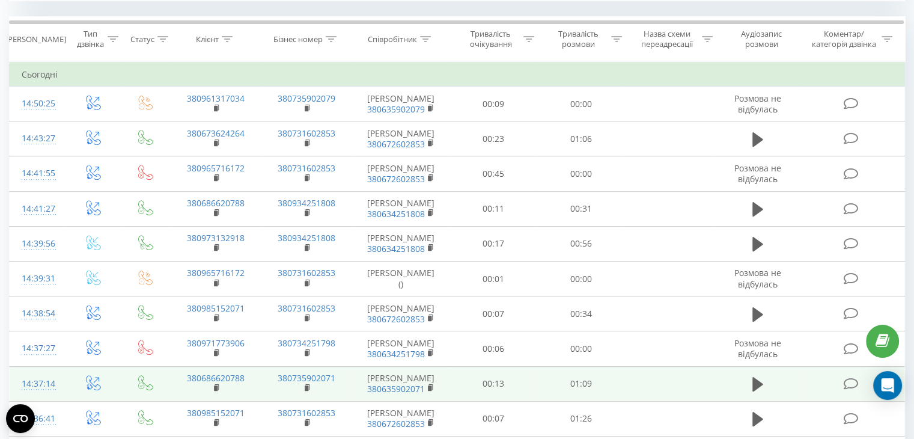
scroll to position [670, 0]
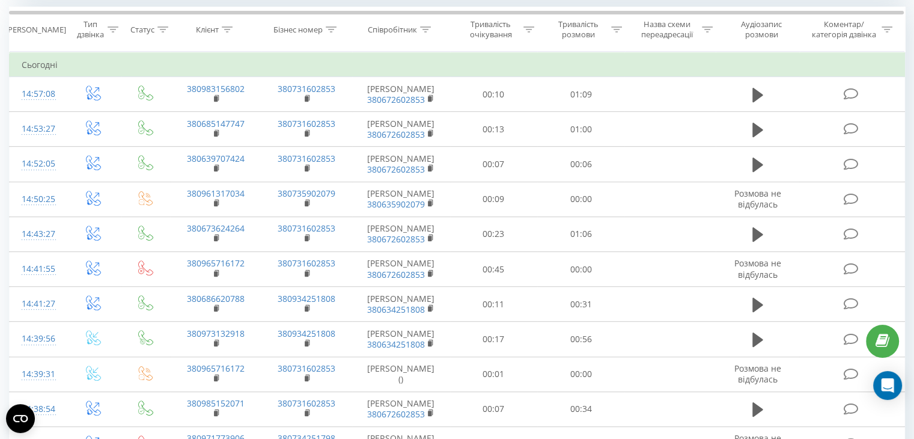
scroll to position [511, 0]
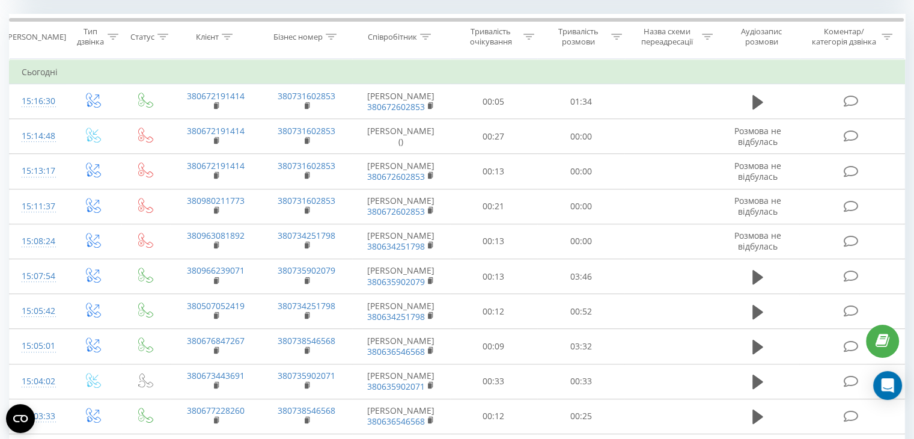
scroll to position [493, 0]
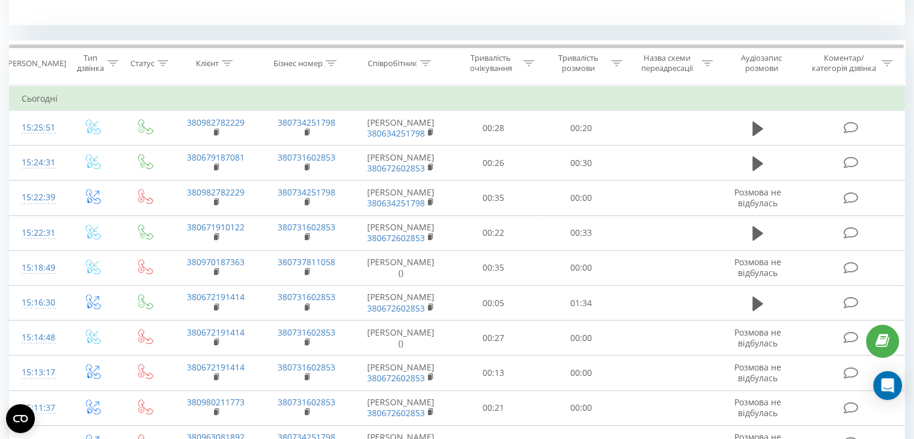
scroll to position [479, 0]
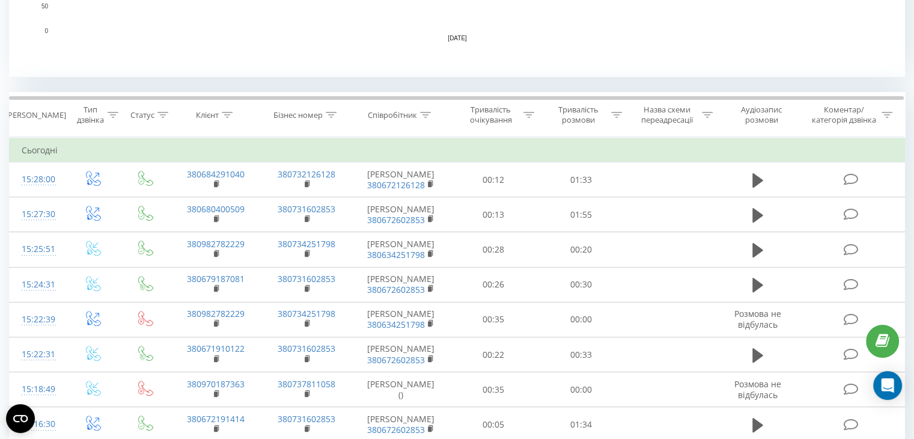
scroll to position [427, 0]
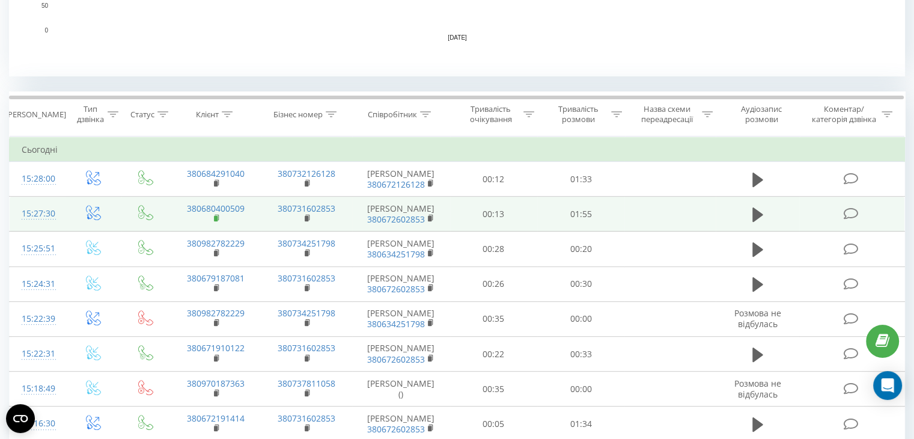
click at [214, 218] on rect at bounding box center [216, 218] width 4 height 5
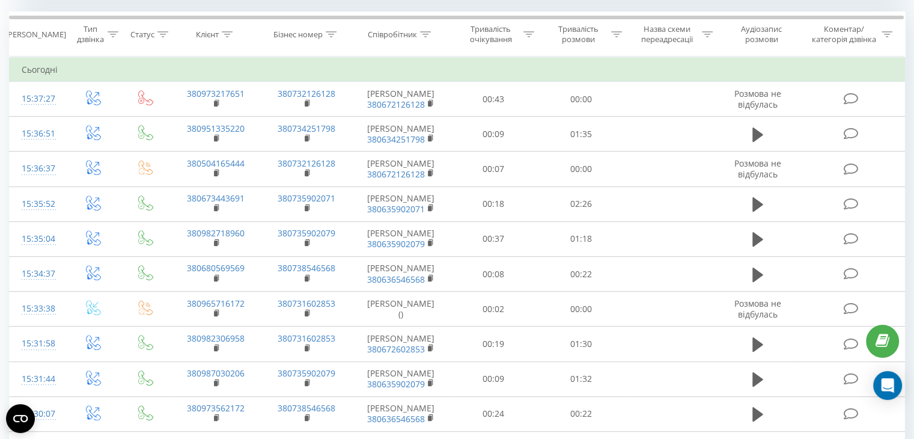
scroll to position [507, 0]
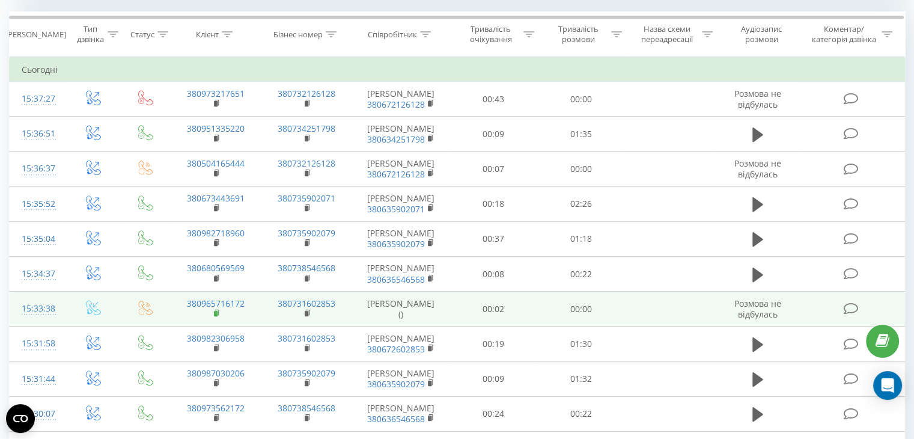
click at [219, 312] on icon at bounding box center [217, 313] width 7 height 8
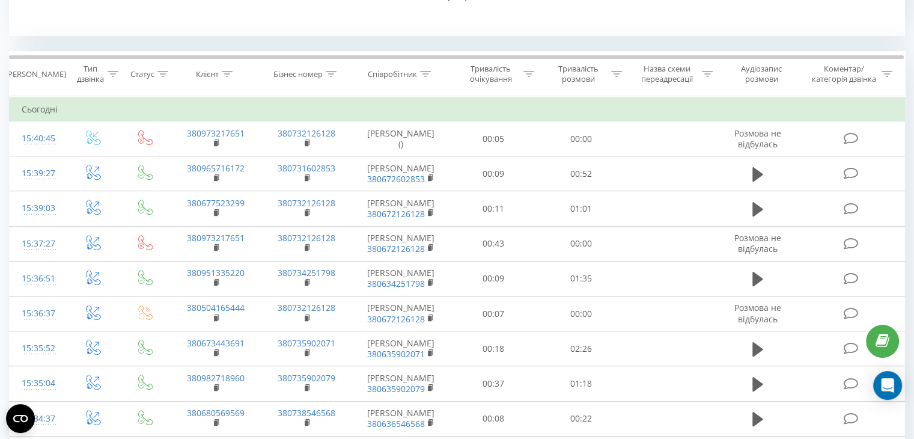
scroll to position [466, 0]
click at [429, 72] on icon at bounding box center [425, 75] width 11 height 6
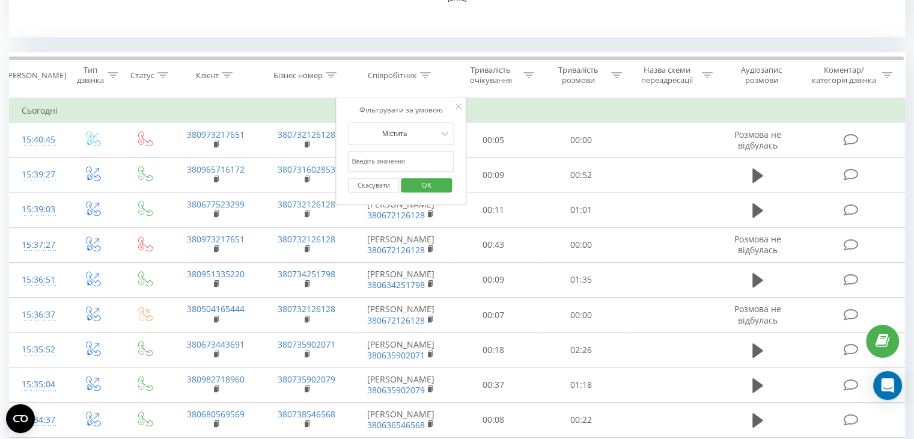
click at [382, 165] on input "text" at bounding box center [401, 161] width 106 height 21
type input "Інна"
click at [435, 186] on span "OK" at bounding box center [427, 184] width 34 height 19
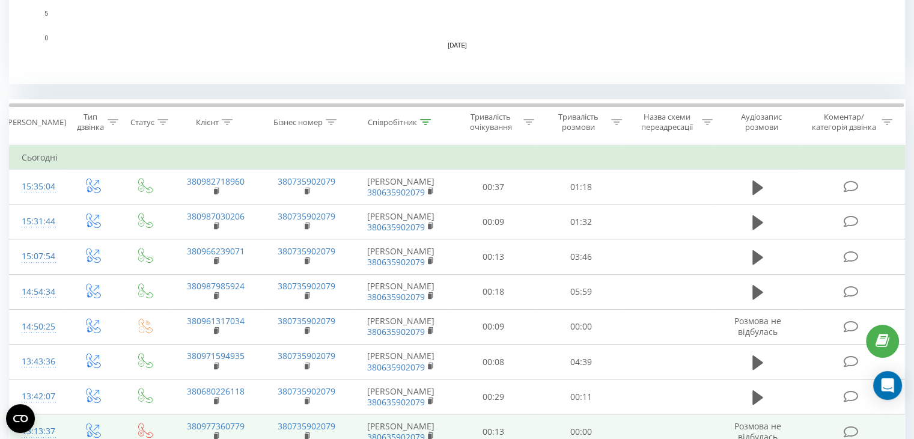
scroll to position [381, 0]
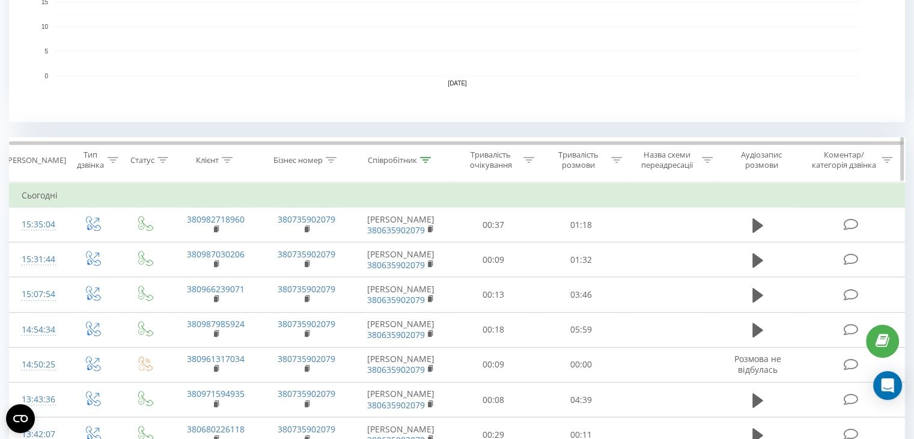
click at [406, 156] on div "Співробітник" at bounding box center [392, 160] width 49 height 10
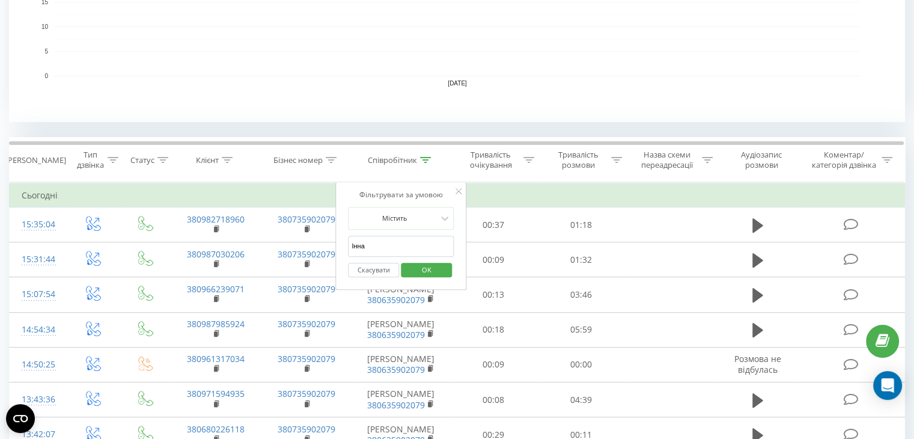
click at [383, 243] on input "Інна" at bounding box center [401, 245] width 106 height 21
type input "меліх"
click at [428, 260] on span "OK" at bounding box center [427, 269] width 34 height 19
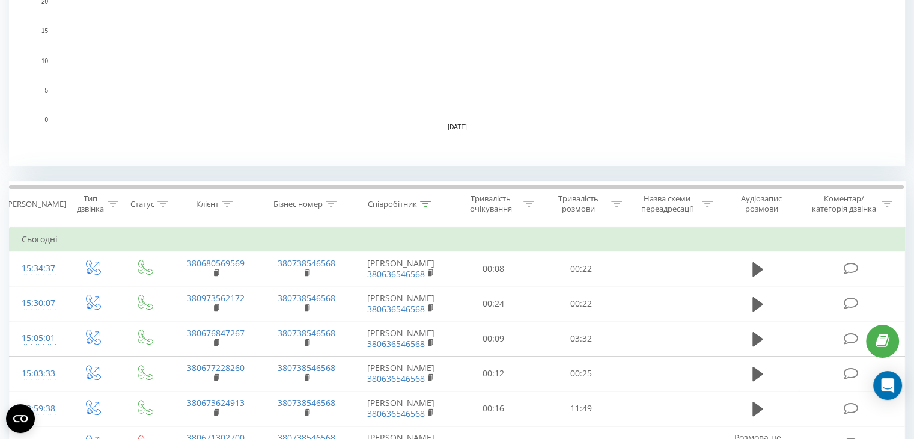
scroll to position [338, 0]
click at [420, 200] on icon at bounding box center [425, 203] width 11 height 6
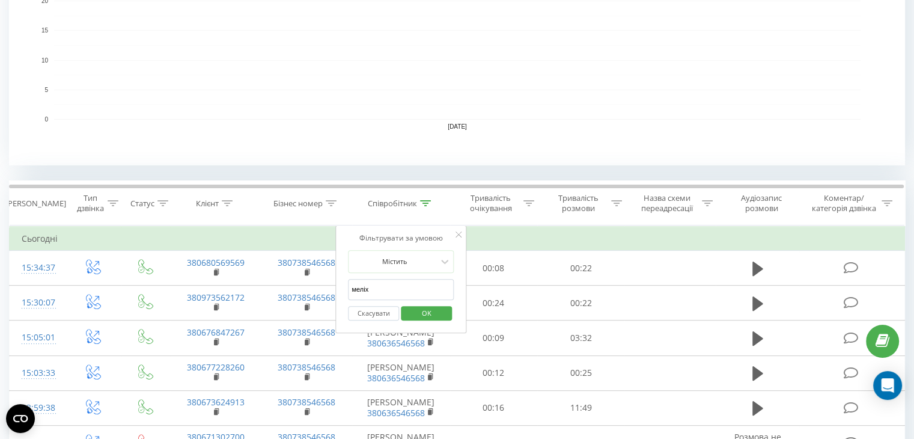
click at [384, 288] on input "меліх" at bounding box center [401, 289] width 106 height 21
type input "кост"
click at [425, 311] on span "OK" at bounding box center [427, 312] width 34 height 19
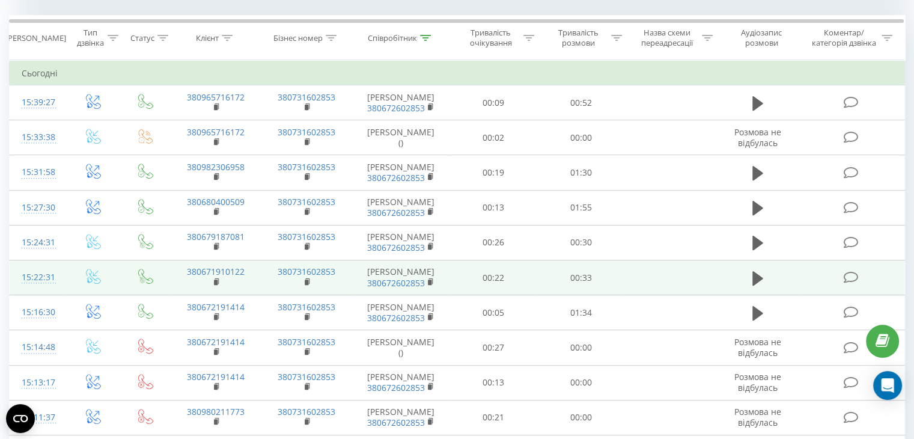
scroll to position [503, 0]
